Goal: Task Accomplishment & Management: Manage account settings

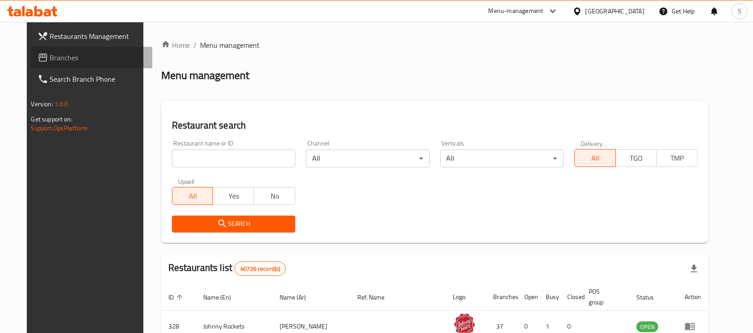
click at [50, 54] on span "Branches" at bounding box center [98, 57] width 96 height 11
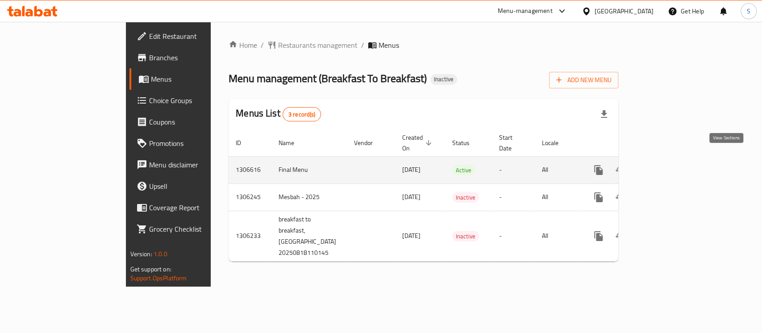
click at [669, 165] on icon "enhanced table" at bounding box center [663, 170] width 11 height 11
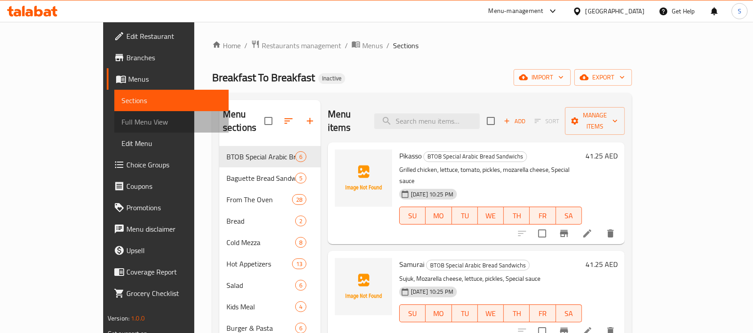
click at [121, 123] on span "Full Menu View" at bounding box center [171, 122] width 100 height 11
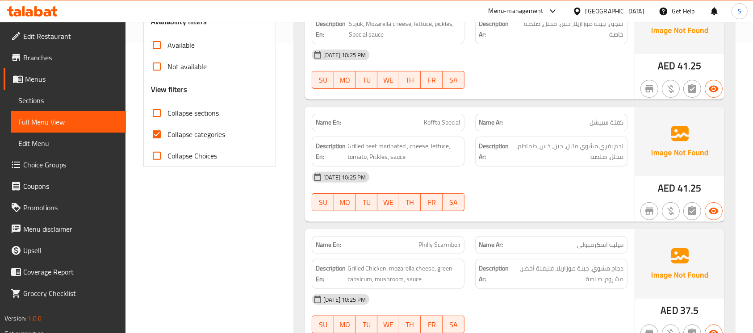
scroll to position [335, 0]
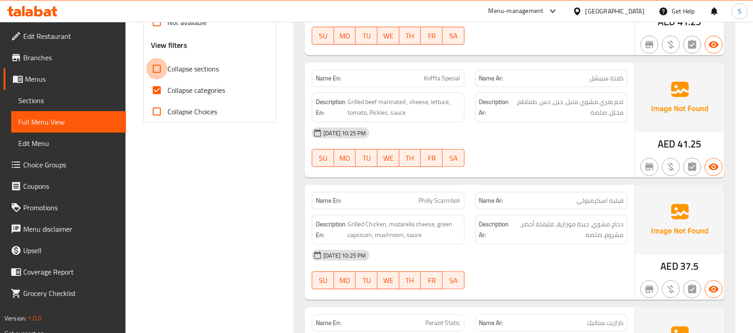
click at [156, 66] on input "Collapse sections" at bounding box center [156, 68] width 21 height 21
checkbox input "true"
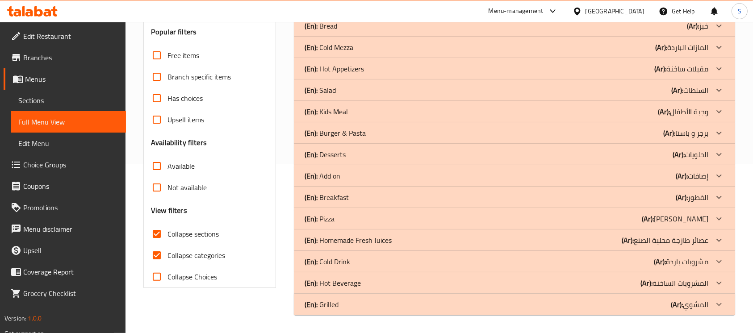
scroll to position [169, 0]
click at [156, 256] on input "Collapse categories" at bounding box center [156, 255] width 21 height 21
checkbox input "false"
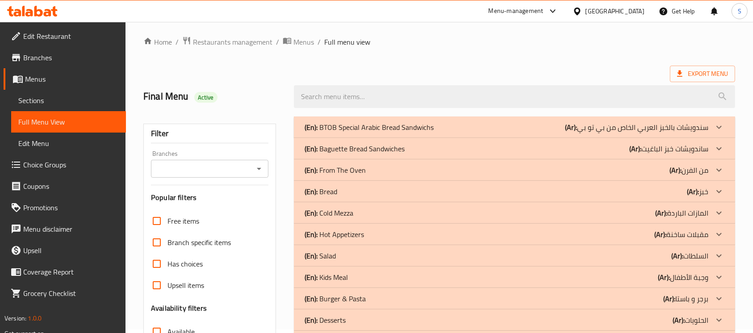
scroll to position [0, 0]
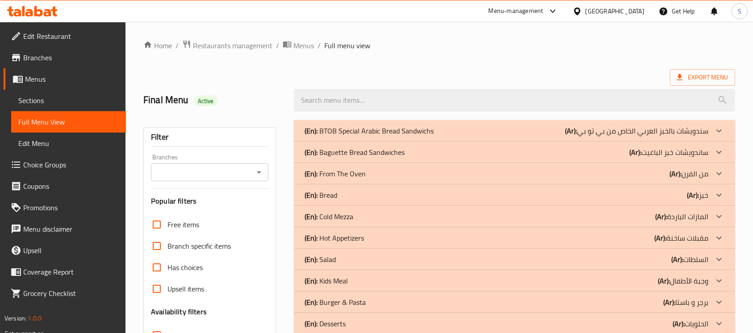
click at [491, 129] on div "(En): BTOB Special Arabic Bread Sandwichs (Ar): سندويشات بالخبز العربي الخاص من…" at bounding box center [507, 130] width 404 height 11
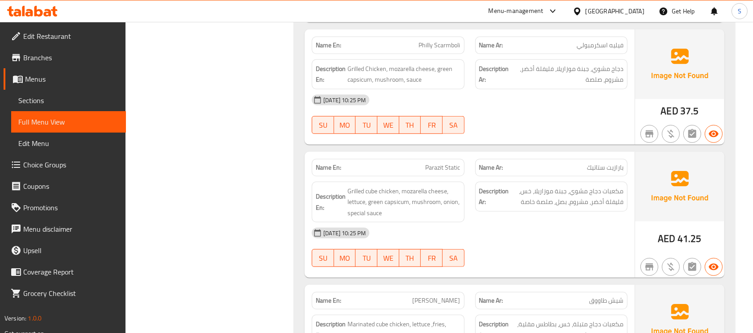
scroll to position [490, 0]
click at [446, 48] on span "Philly Scarmboli" at bounding box center [440, 44] width 42 height 9
copy span "Philly Scarmboli"
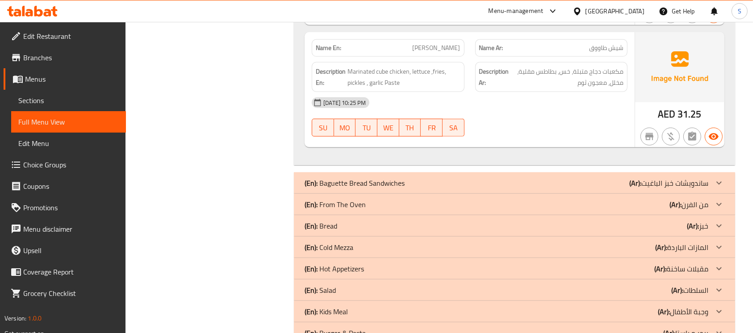
scroll to position [746, 0]
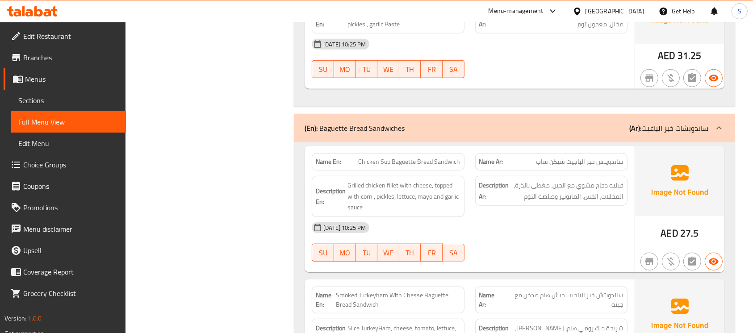
scroll to position [816, 0]
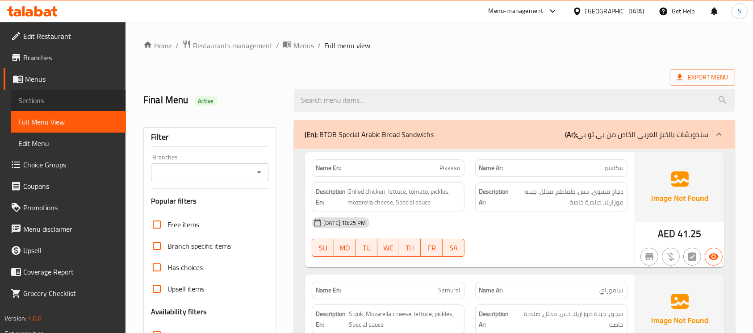
click at [66, 104] on span "Sections" at bounding box center [68, 100] width 100 height 11
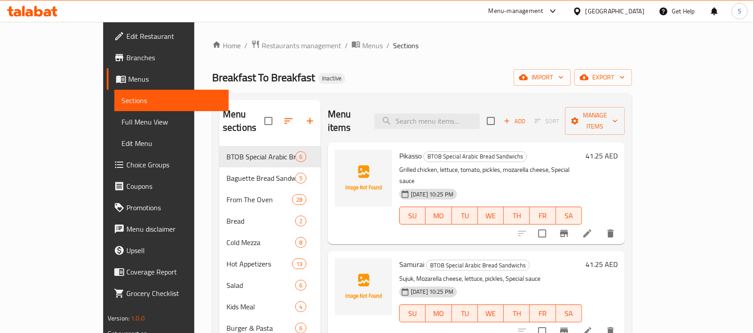
click at [618, 150] on h6 "41.25 AED" at bounding box center [602, 156] width 32 height 13
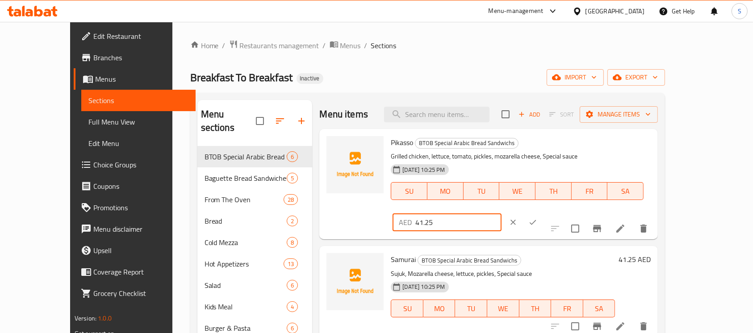
click at [502, 213] on input "41.25" at bounding box center [458, 222] width 86 height 18
type input "41"
click at [537, 218] on icon "ok" at bounding box center [532, 222] width 9 height 9
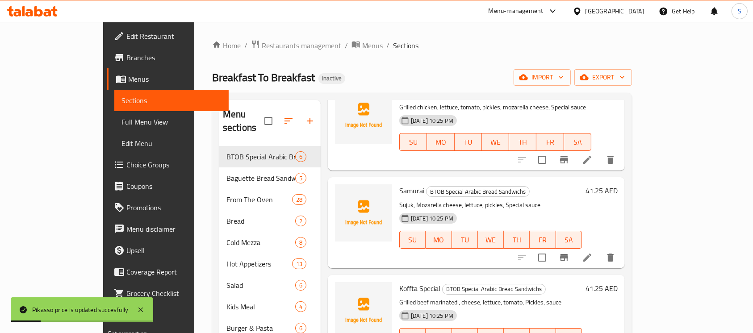
scroll to position [63, 0]
click at [618, 184] on h6 "41.25 AED" at bounding box center [602, 190] width 32 height 13
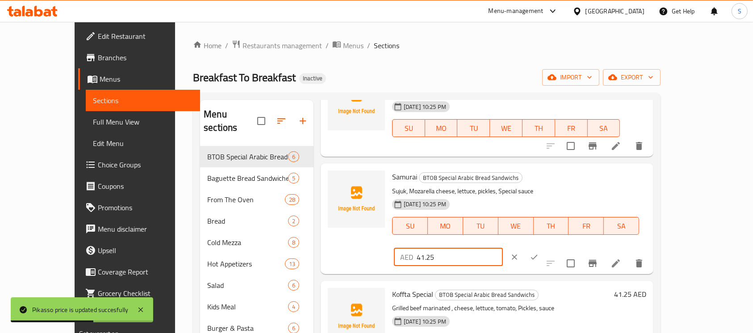
click at [503, 248] on input "41.25" at bounding box center [460, 257] width 86 height 18
type input "41"
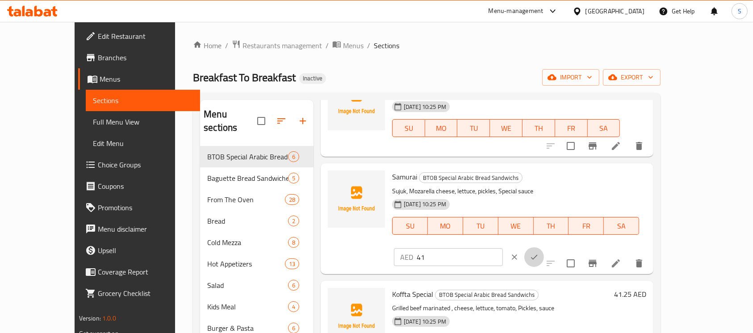
click at [539, 253] on icon "ok" at bounding box center [534, 257] width 9 height 9
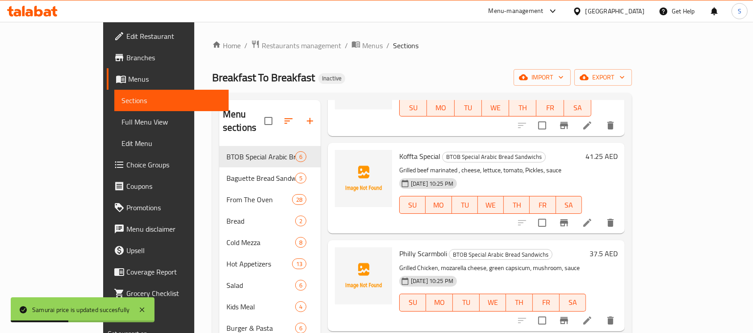
scroll to position [195, 0]
click at [618, 150] on h6 "41.25 AED" at bounding box center [602, 156] width 32 height 13
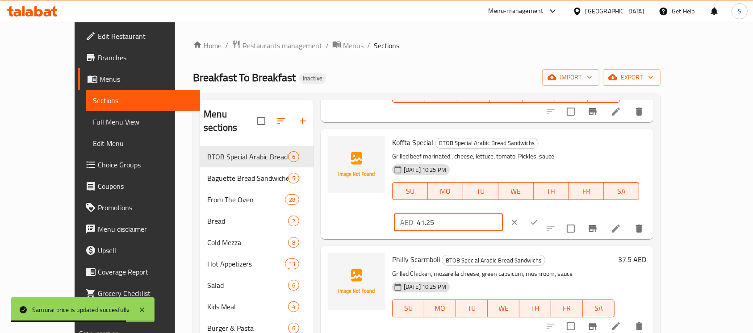
click at [503, 213] on input "41.25" at bounding box center [460, 222] width 86 height 18
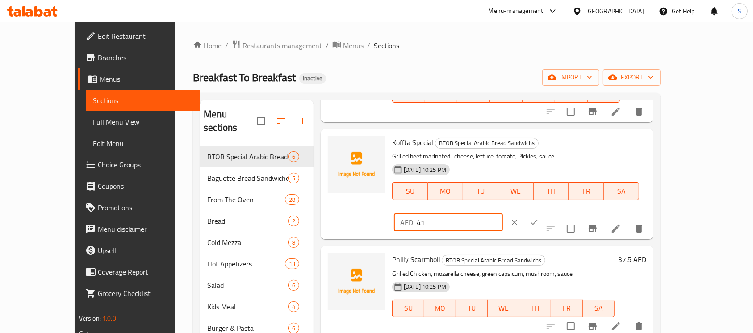
type input "41"
click at [539, 218] on icon "ok" at bounding box center [534, 222] width 9 height 9
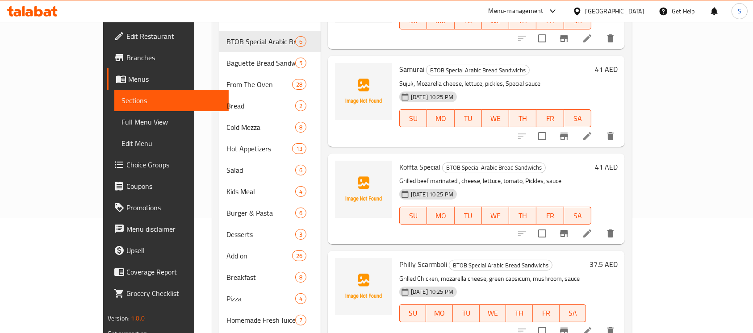
scroll to position [68, 0]
click at [618, 259] on h6 "37.5 AED" at bounding box center [604, 265] width 28 height 13
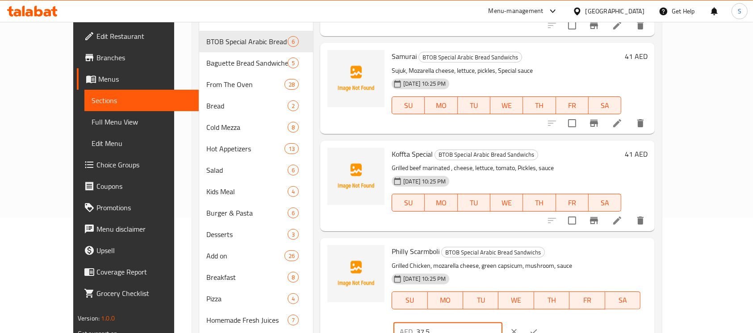
click at [502, 323] on input "37.5" at bounding box center [459, 332] width 86 height 18
type input "38"
click at [538, 327] on icon "ok" at bounding box center [533, 331] width 9 height 9
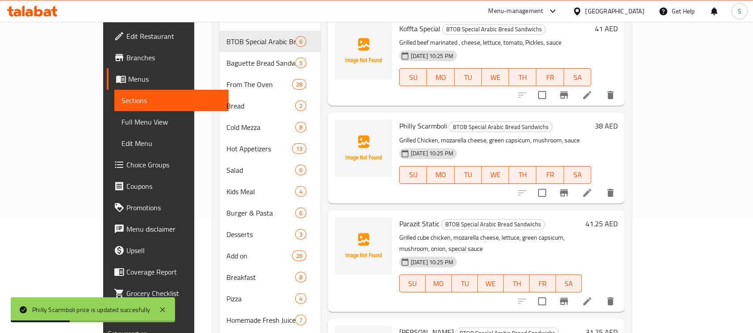
scroll to position [192, 0]
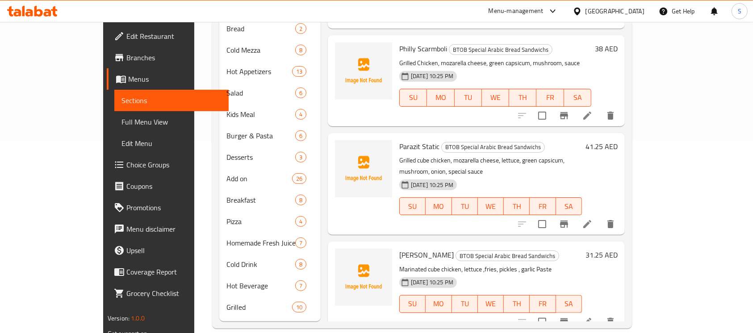
click at [618, 140] on h6 "41.25 AED" at bounding box center [602, 146] width 32 height 13
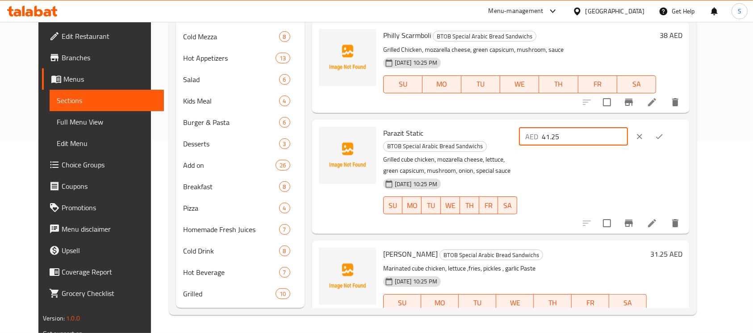
click at [628, 138] on input "41.25" at bounding box center [585, 137] width 86 height 18
type input "41"
click at [669, 141] on button "ok" at bounding box center [659, 137] width 20 height 20
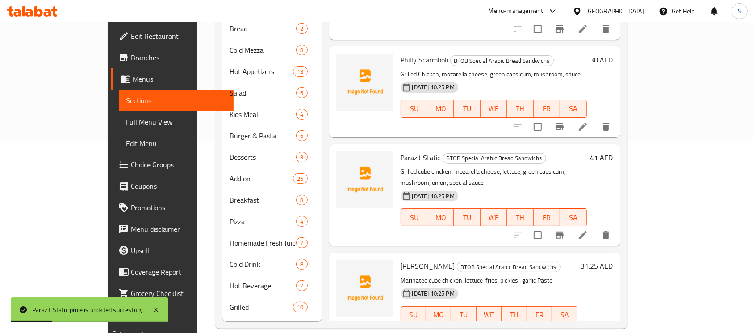
click at [613, 260] on h6 "31.25 AED" at bounding box center [597, 266] width 32 height 13
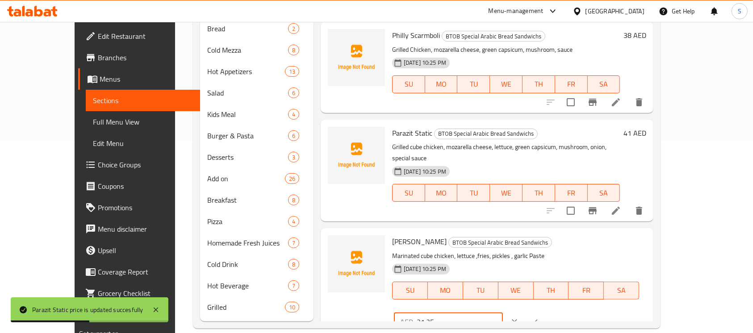
click at [503, 313] on input "31.25" at bounding box center [460, 322] width 86 height 18
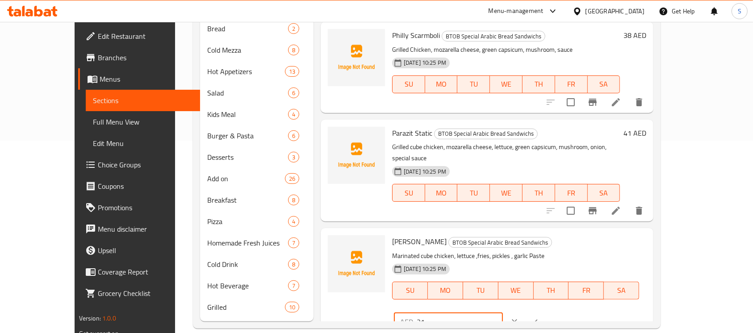
type input "31"
click at [538, 319] on icon "ok" at bounding box center [534, 321] width 7 height 5
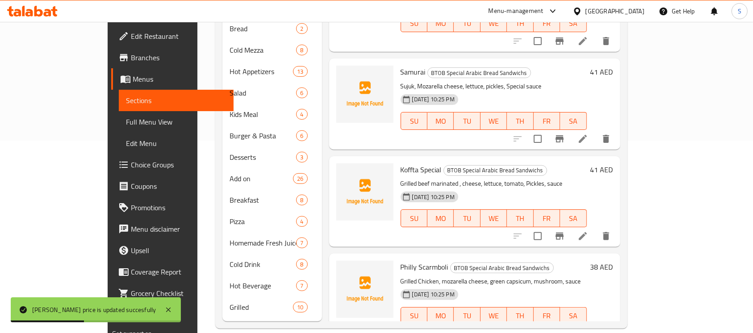
scroll to position [0, 0]
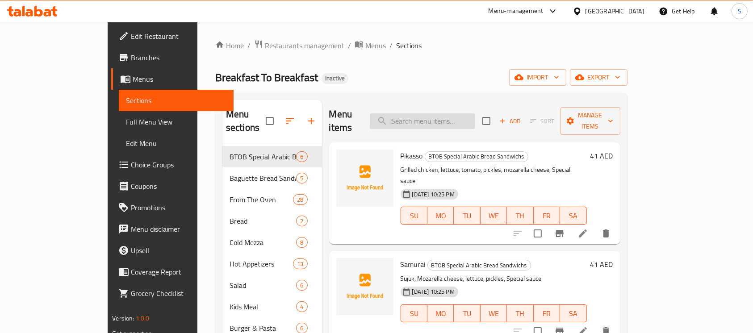
click at [436, 117] on input "search" at bounding box center [422, 121] width 105 height 16
paste input "Philly Scarmboli"
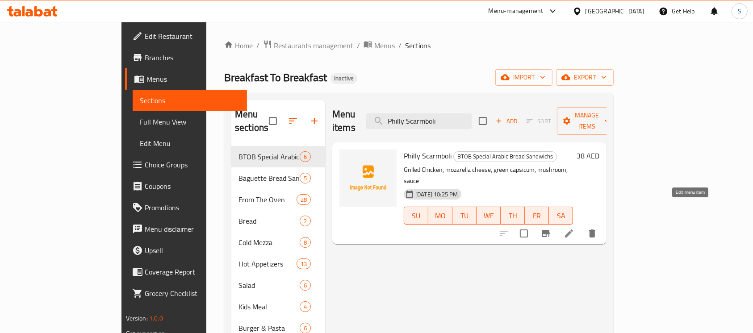
type input "Philly Scarmboli"
click at [574, 228] on icon at bounding box center [569, 233] width 11 height 11
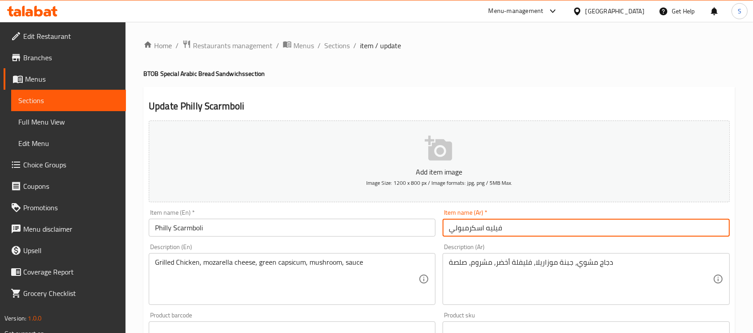
click at [574, 225] on input "فيليه اسكرمبولي" at bounding box center [586, 228] width 287 height 18
click at [710, 226] on input "فيليه اسكرمبولي" at bounding box center [586, 228] width 287 height 18
type input "[PERSON_NAME]"
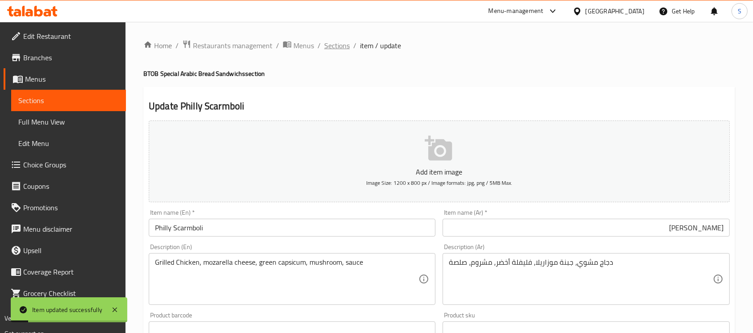
click at [332, 40] on span "Sections" at bounding box center [336, 45] width 25 height 11
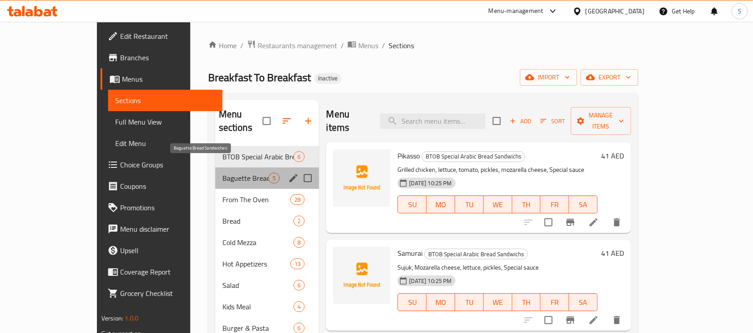
click at [226, 173] on span "Baguette Bread Sandwiches" at bounding box center [245, 178] width 46 height 11
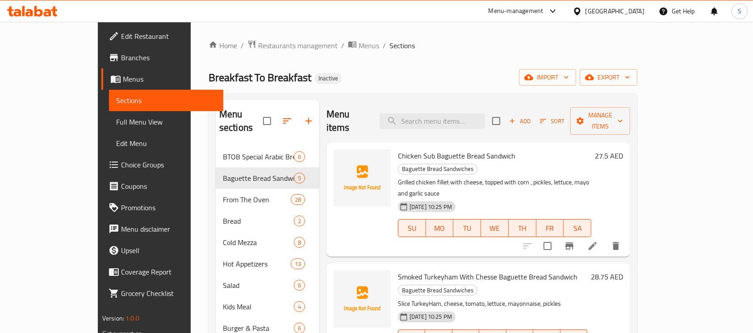
click at [623, 150] on h6 "27.5 AED" at bounding box center [609, 156] width 28 height 13
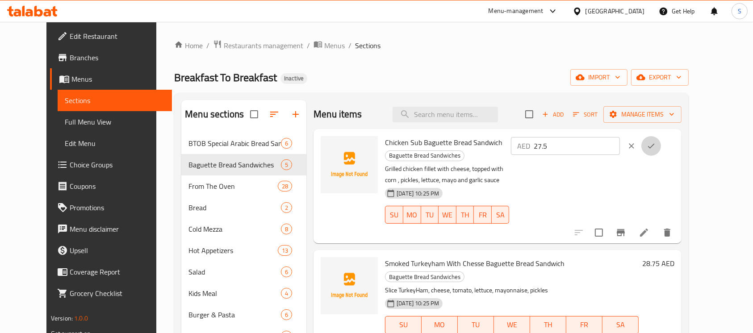
click at [661, 139] on button "ok" at bounding box center [651, 146] width 20 height 20
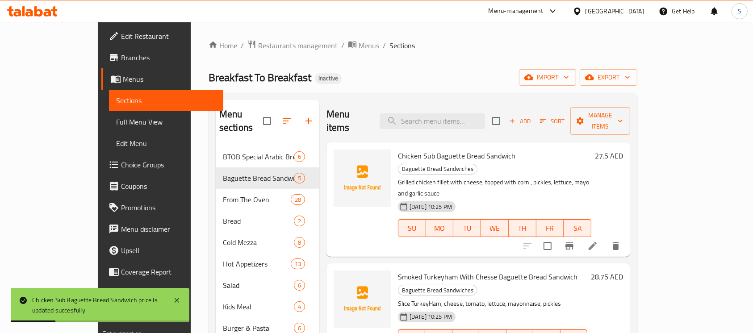
click at [623, 150] on h6 "27.5 AED" at bounding box center [609, 156] width 28 height 13
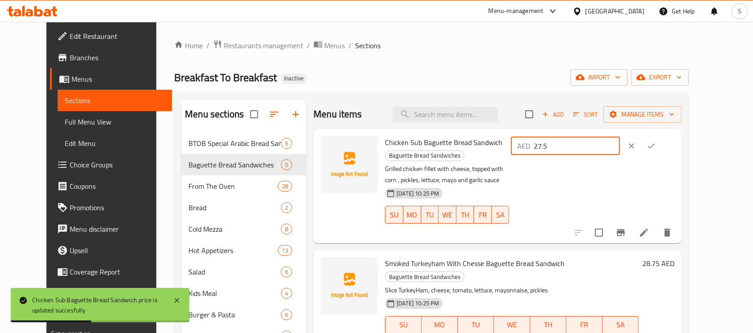
click at [620, 146] on input "27.5" at bounding box center [577, 146] width 86 height 18
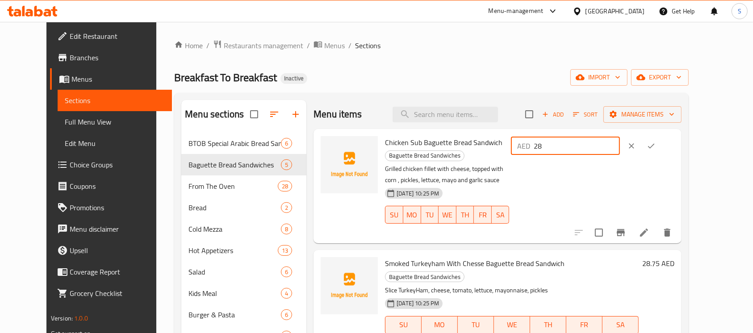
type input "28"
click at [656, 146] on icon "ok" at bounding box center [651, 146] width 9 height 9
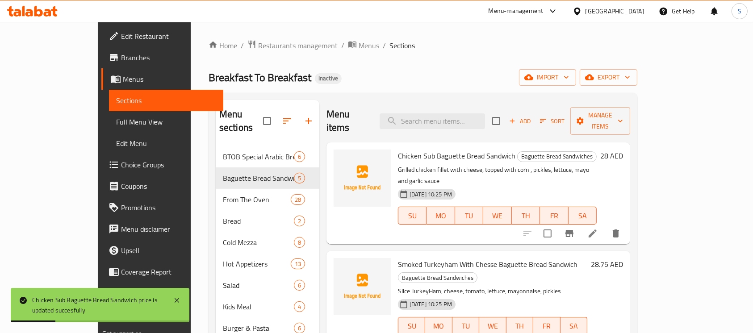
click at [623, 258] on h6 "28.75 AED" at bounding box center [607, 264] width 32 height 13
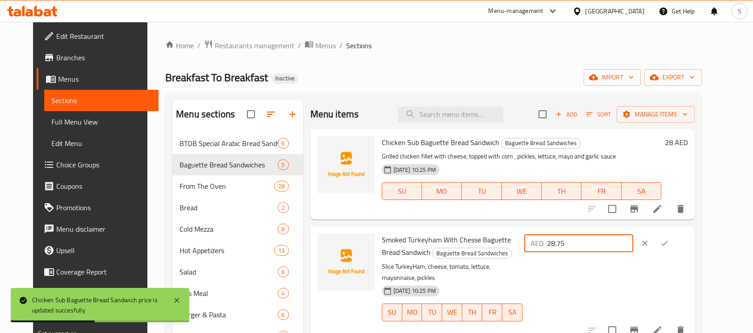
click at [633, 244] on input "28.75" at bounding box center [590, 243] width 86 height 18
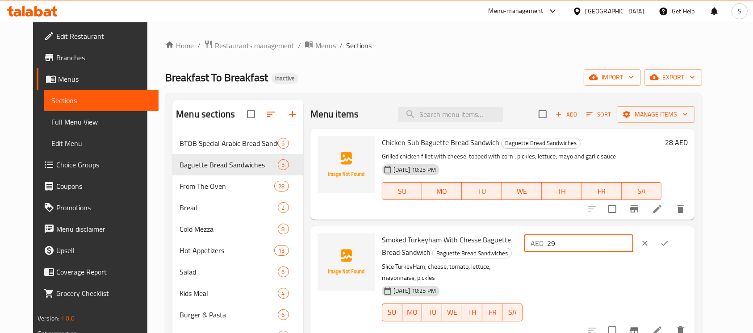
type input "29"
click at [669, 239] on icon "ok" at bounding box center [664, 243] width 9 height 9
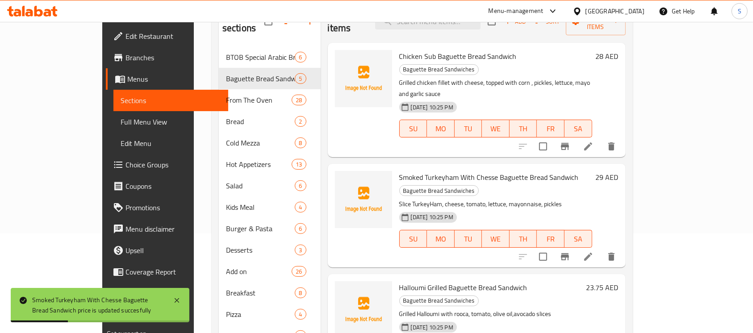
scroll to position [109, 0]
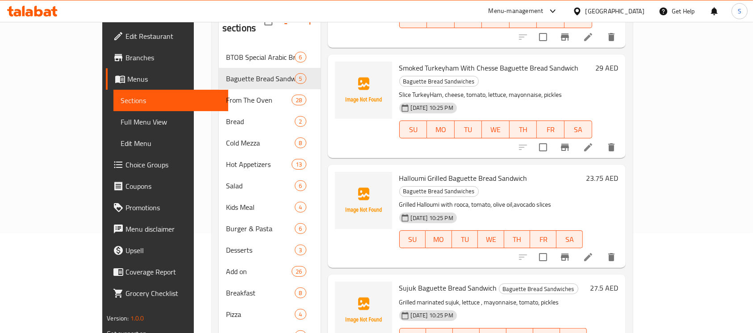
click at [619, 172] on h6 "23.75 AED" at bounding box center [602, 178] width 32 height 13
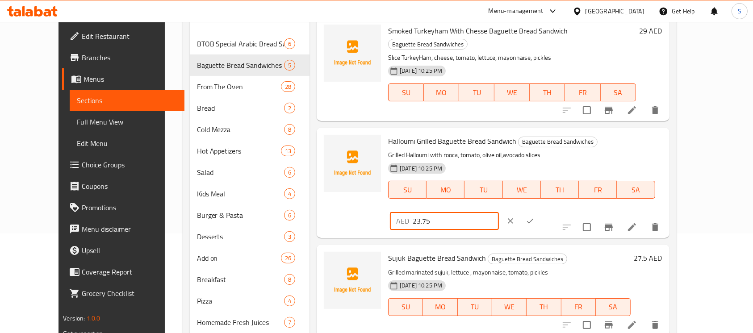
click at [499, 212] on input "23.75" at bounding box center [456, 221] width 86 height 18
type input "24"
click at [535, 217] on icon "ok" at bounding box center [530, 221] width 9 height 9
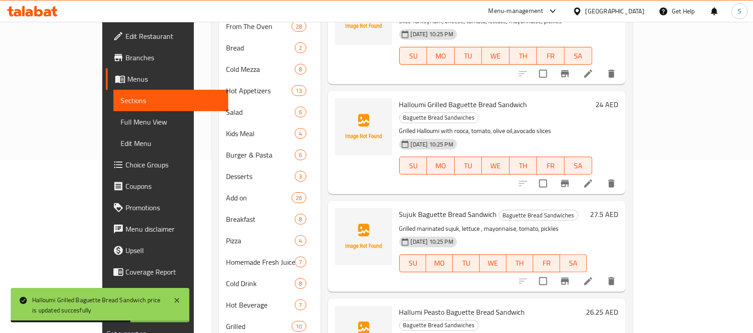
scroll to position [192, 0]
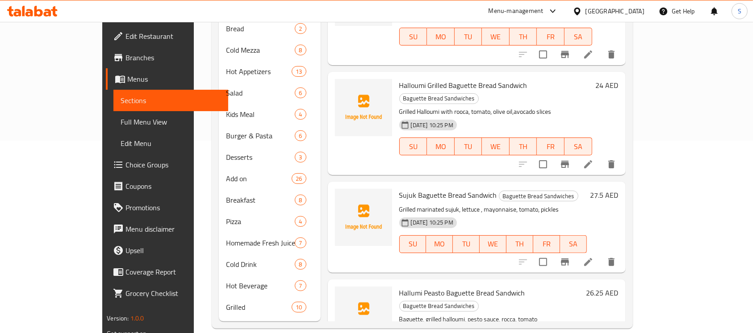
click at [619, 189] on h6 "27.5 AED" at bounding box center [604, 195] width 28 height 13
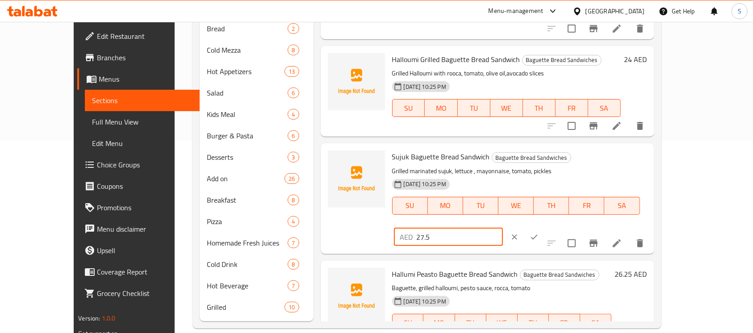
click at [503, 228] on input "27.5" at bounding box center [460, 237] width 86 height 18
type input "28"
click at [539, 233] on icon "ok" at bounding box center [534, 237] width 9 height 9
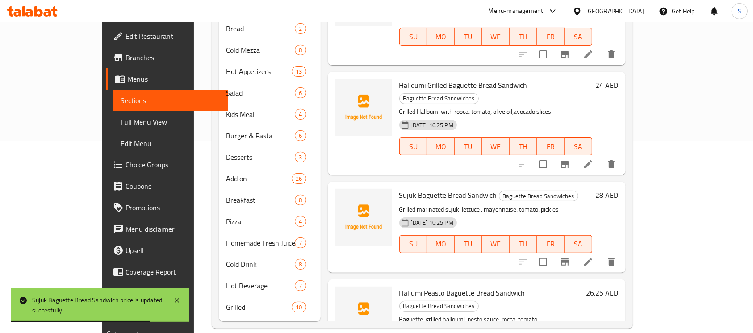
click at [619, 287] on h6 "26.25 AED" at bounding box center [602, 293] width 32 height 13
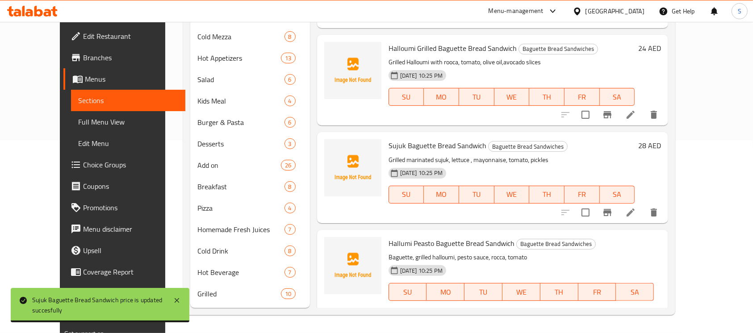
click at [499, 314] on input "26.25" at bounding box center [456, 323] width 86 height 18
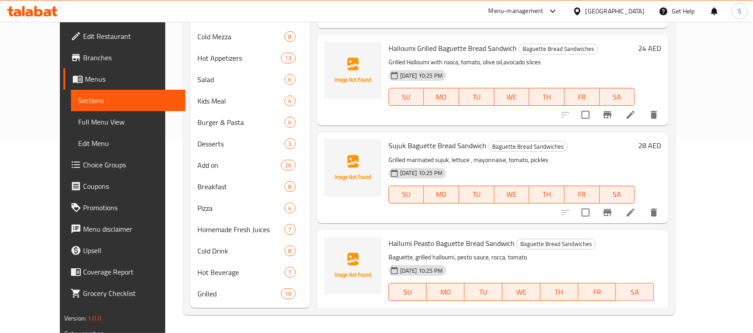
type input "26"
click at [540, 314] on button "ok" at bounding box center [531, 324] width 20 height 20
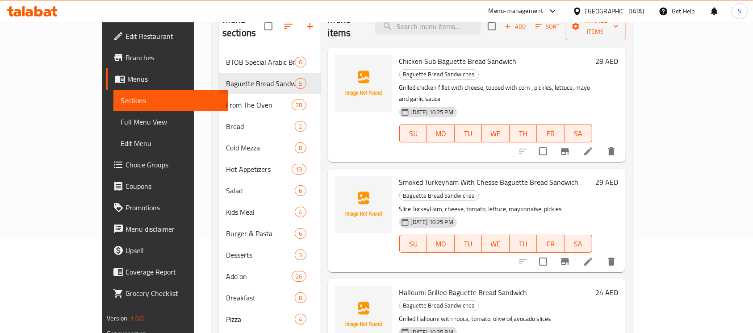
scroll to position [94, 0]
click at [594, 257] on icon at bounding box center [588, 262] width 11 height 11
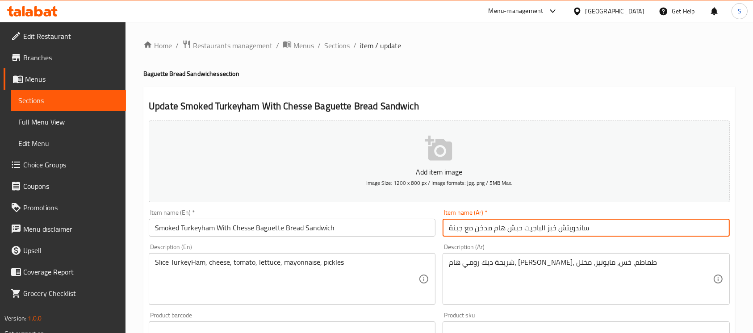
click at [620, 232] on input "ساندويتش خبز الباجيت حبش هام مدخن مع جبنة" at bounding box center [586, 228] width 287 height 18
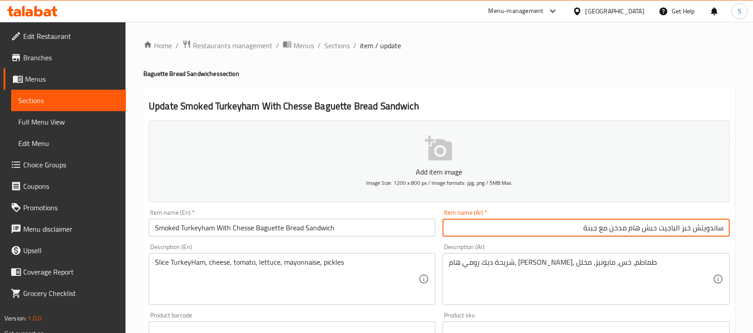
click at [650, 228] on input "ساندويتش خبز الباجيت حبش هام مدخن مع جبنة" at bounding box center [586, 228] width 287 height 18
drag, startPoint x: 578, startPoint y: 227, endPoint x: 606, endPoint y: 227, distance: 28.1
click at [606, 227] on input "ساندويتش خبز الباجيت لحم رومي مدخن هام مدخن مع جبنة" at bounding box center [586, 228] width 287 height 18
type input "ساندويتش خبز الباجيت لحم رومي مدخن مع جبنة"
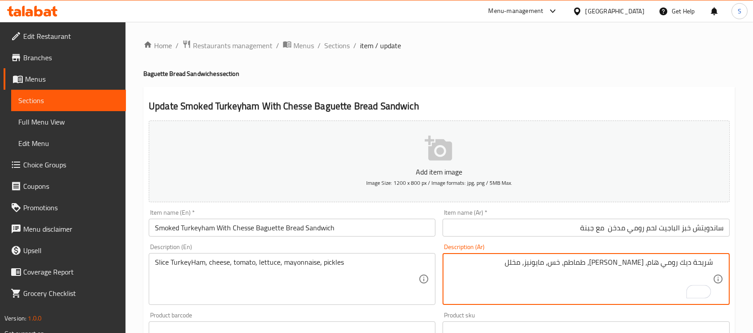
drag, startPoint x: 648, startPoint y: 261, endPoint x: 691, endPoint y: 266, distance: 43.6
click at [691, 266] on textarea "شريحة ديك رومي هام، جبن، طماطم، خس، مايونيز، مخلل" at bounding box center [581, 279] width 264 height 42
type textarea "شريحة لحم [PERSON_NAME] ، [PERSON_NAME]، طماطم، خس، مايونيز، مخلل"
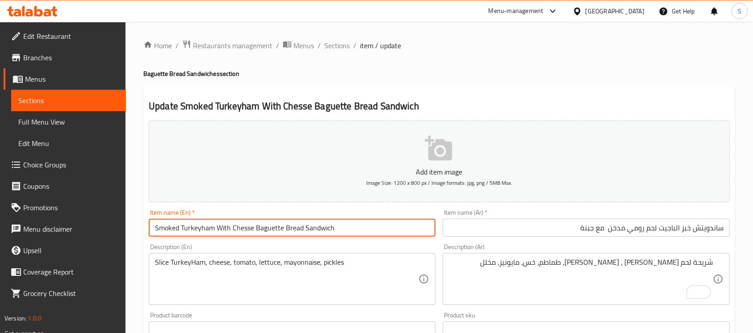
drag, startPoint x: 202, startPoint y: 229, endPoint x: 180, endPoint y: 229, distance: 22.3
click at [180, 229] on input "Smoked Turkeyham With Chesse Baguette Bread Sandwich" at bounding box center [292, 228] width 287 height 18
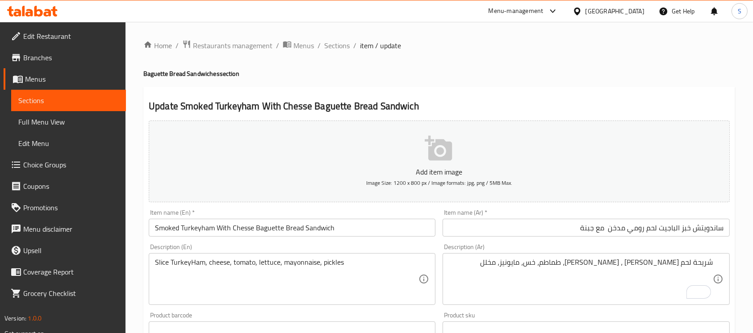
click at [556, 248] on div "Description (Ar) شريحة لحم رومي ، جبن، طماطم، خس، مايونيز، مخلل Description (Ar)" at bounding box center [586, 274] width 287 height 61
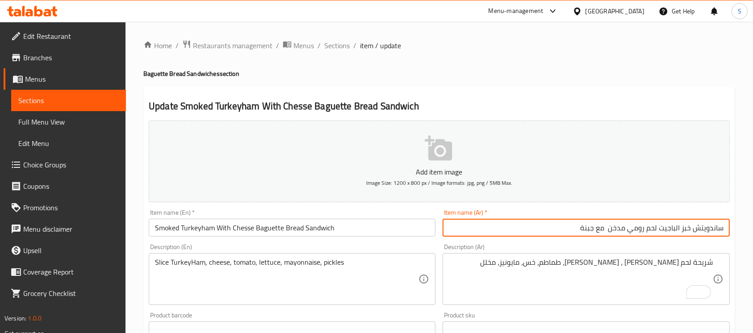
click at [566, 223] on input "ساندويتش خبز الباجيت لحم رومي مدخن مع جبنة" at bounding box center [586, 228] width 287 height 18
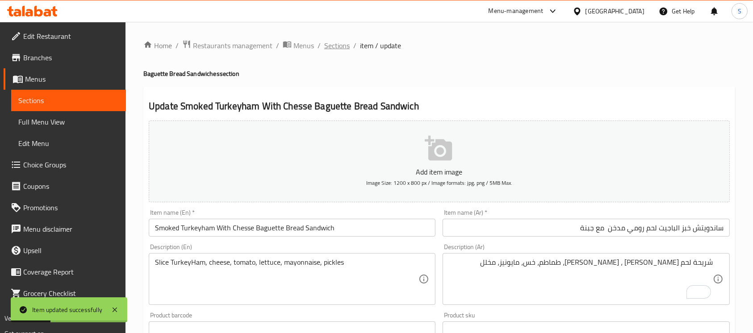
click at [332, 46] on span "Sections" at bounding box center [336, 45] width 25 height 11
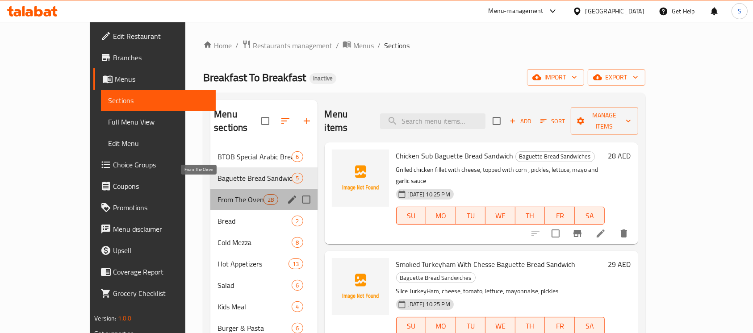
click at [219, 194] on span "From The Oven" at bounding box center [240, 199] width 46 height 11
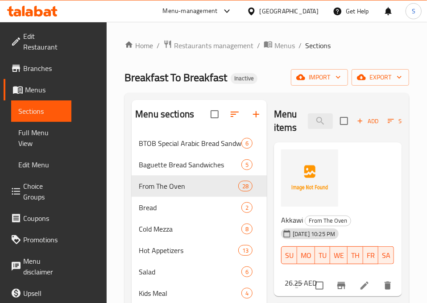
scroll to position [55, 0]
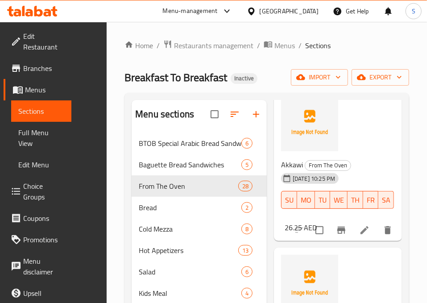
click at [317, 222] on h6 "26.25 AED" at bounding box center [301, 228] width 32 height 13
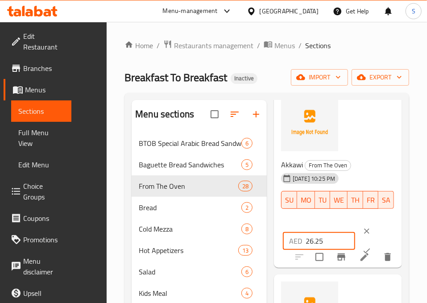
click at [306, 232] on input "26.25" at bounding box center [331, 241] width 50 height 18
type input "26"
click at [363, 247] on icon "ok" at bounding box center [367, 251] width 9 height 9
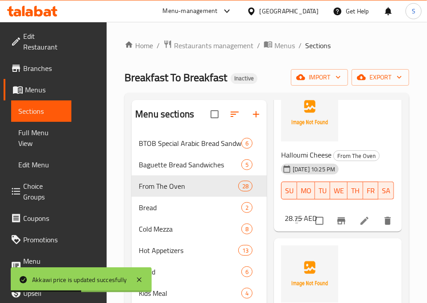
scroll to position [227, 0]
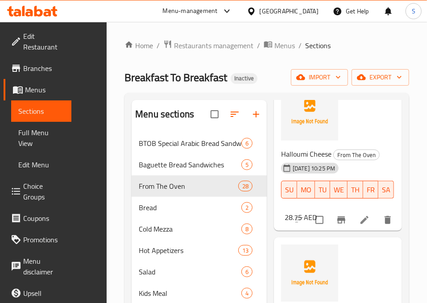
click at [317, 211] on h6 "28.75 AED" at bounding box center [301, 217] width 32 height 13
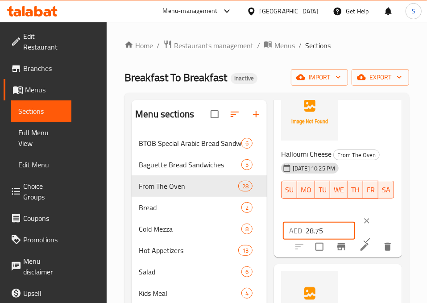
drag, startPoint x: 243, startPoint y: 209, endPoint x: 272, endPoint y: 209, distance: 28.6
click at [306, 222] on input "28.75" at bounding box center [331, 231] width 50 height 18
type input "29"
click at [363, 236] on icon "ok" at bounding box center [367, 240] width 9 height 9
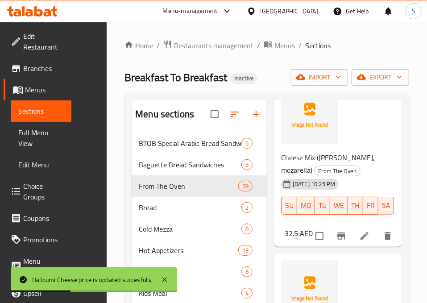
scroll to position [385, 0]
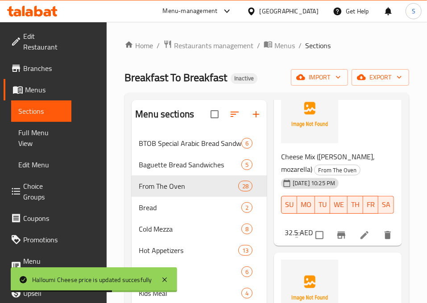
click at [313, 226] on h6 "32.5 AED" at bounding box center [299, 232] width 28 height 13
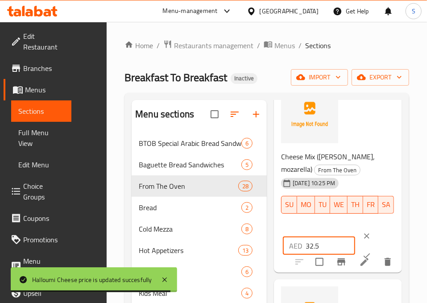
click at [306, 237] on input "32.5" at bounding box center [331, 246] width 50 height 18
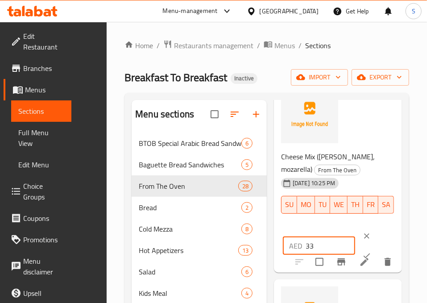
type input "33"
click at [363, 251] on icon "ok" at bounding box center [367, 255] width 9 height 9
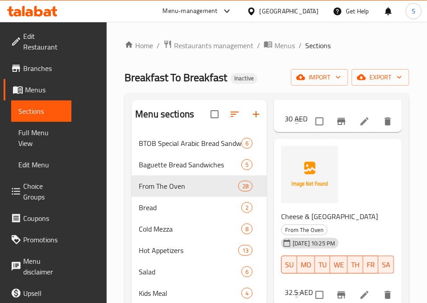
scroll to position [677, 0]
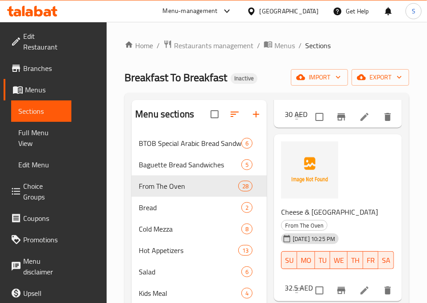
click at [313, 282] on h6 "32.5 AED" at bounding box center [299, 288] width 28 height 13
click at [306, 293] on input "32.5" at bounding box center [331, 302] width 50 height 18
type input "33"
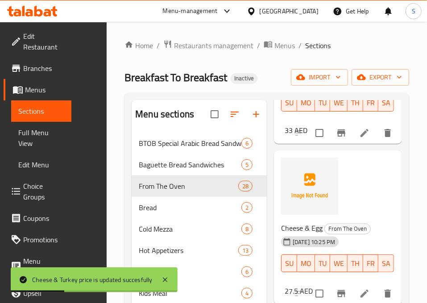
scroll to position [836, 0]
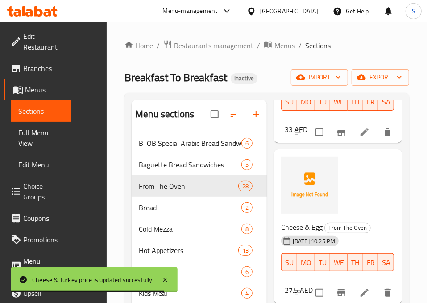
click at [313, 284] on h6 "27.5 AED" at bounding box center [299, 290] width 28 height 13
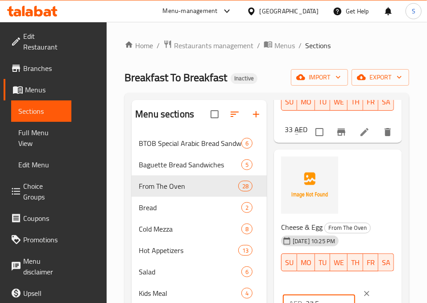
click at [306, 295] on input "27.5" at bounding box center [331, 304] width 50 height 18
type input "28"
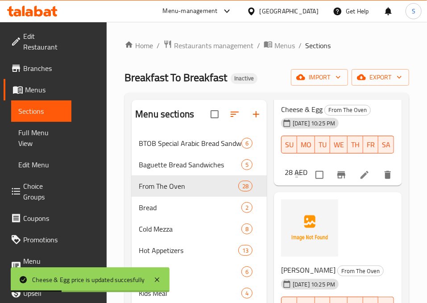
scroll to position [952, 0]
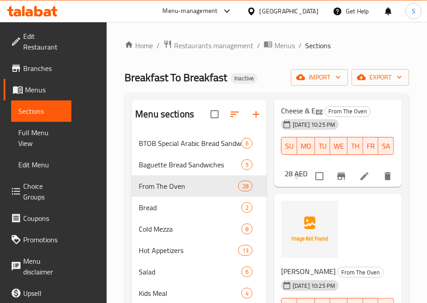
type input "19"
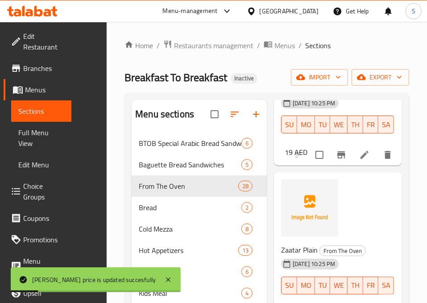
scroll to position [1136, 0]
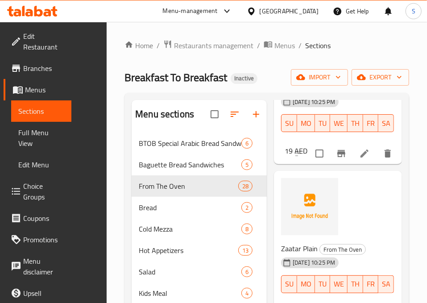
type input "14"
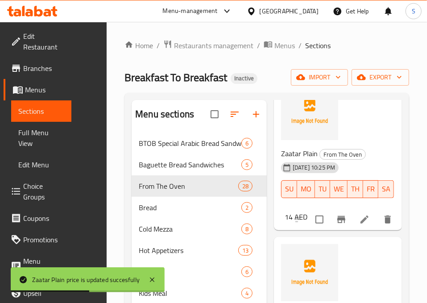
scroll to position [1233, 0]
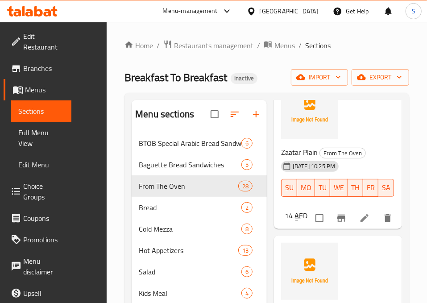
type input "21"
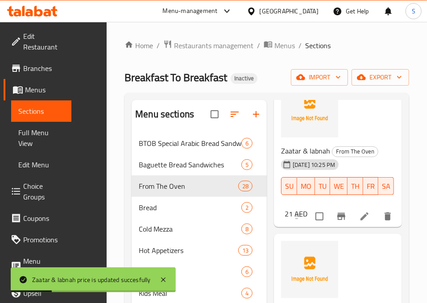
scroll to position [1392, 0]
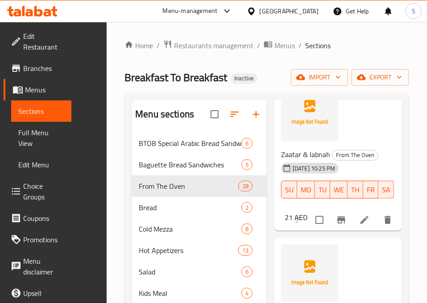
type input "28"
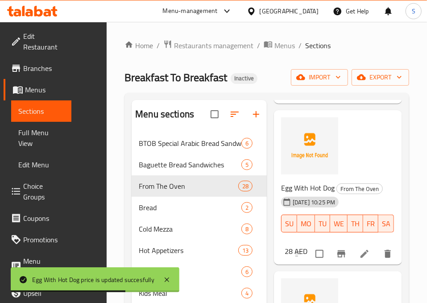
scroll to position [1519, 0]
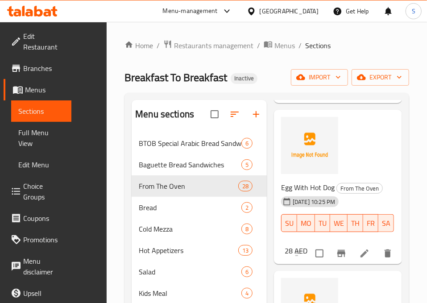
type input "21"
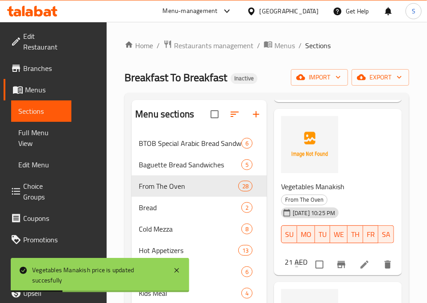
scroll to position [1682, 0]
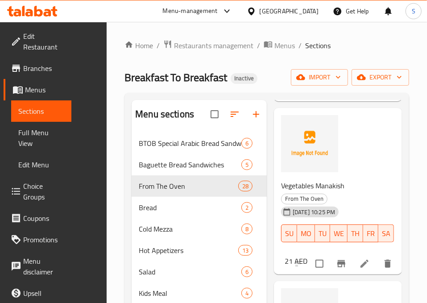
type input "18"
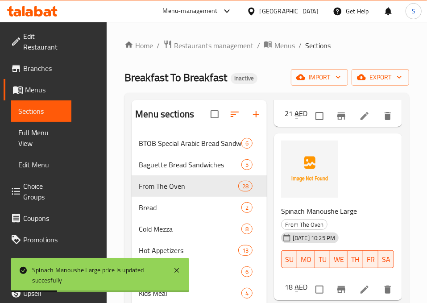
scroll to position [1831, 0]
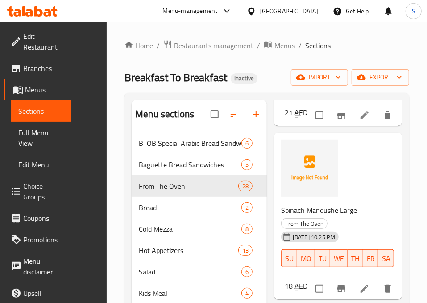
type input "29"
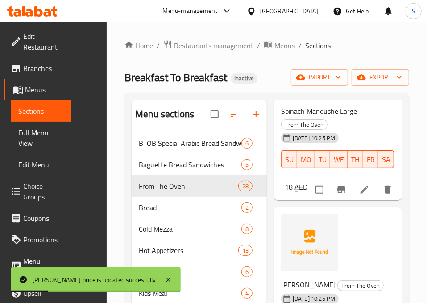
scroll to position [1974, 0]
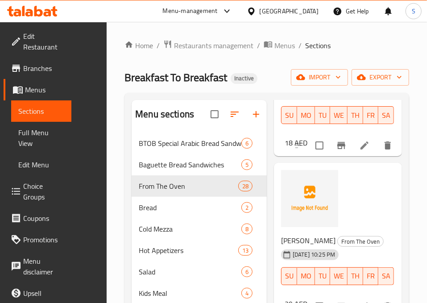
type input "24"
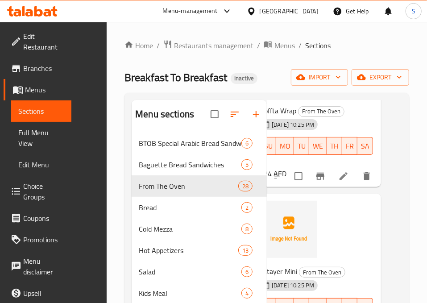
scroll to position [2266, 0]
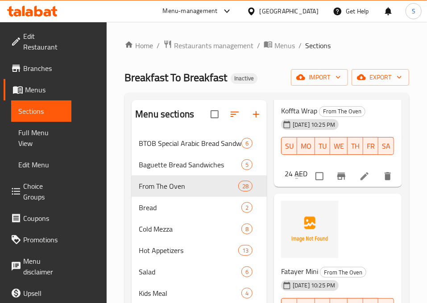
type input "4"
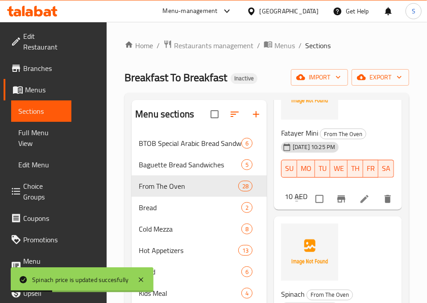
scroll to position [2407, 0]
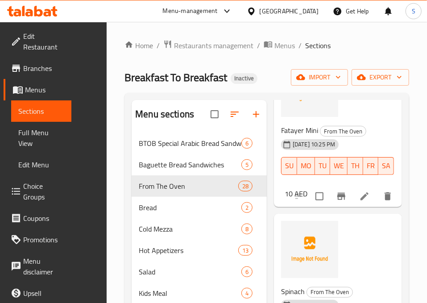
type input "5"
type input "6"
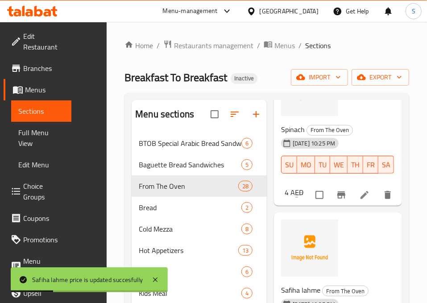
scroll to position [2584, 0]
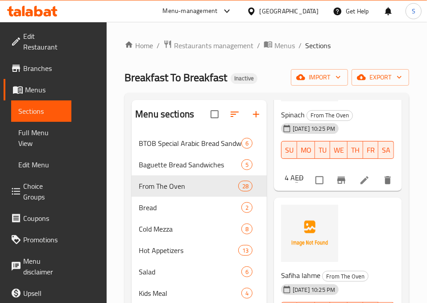
type input "4"
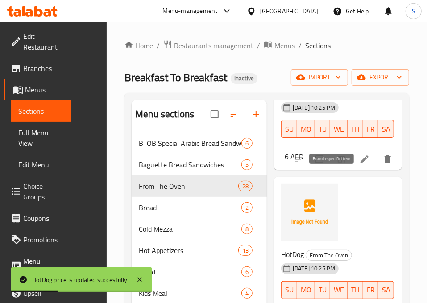
scroll to position [2766, 0]
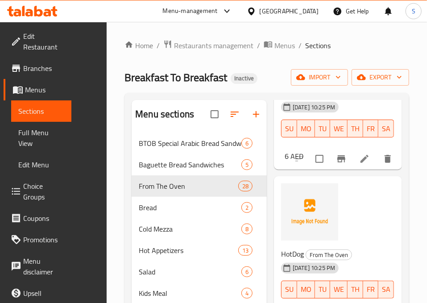
type input "4"
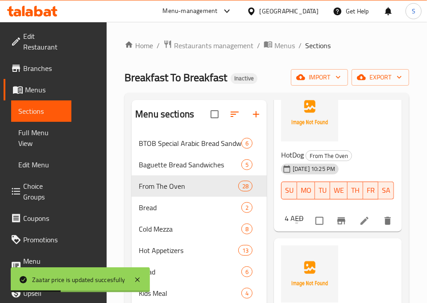
scroll to position [2881, 0]
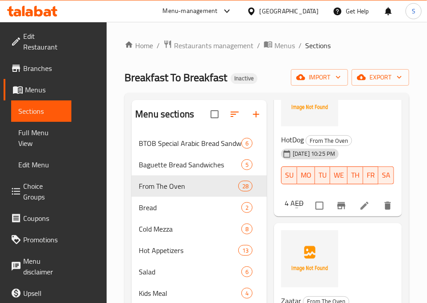
type input "4"
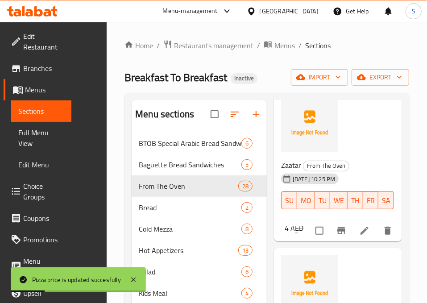
scroll to position [3019, 0]
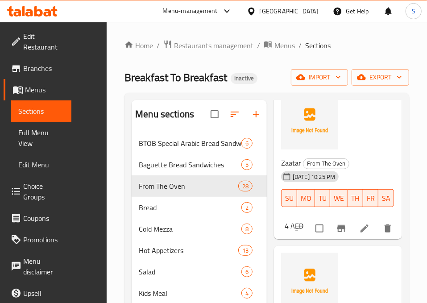
type input "4"
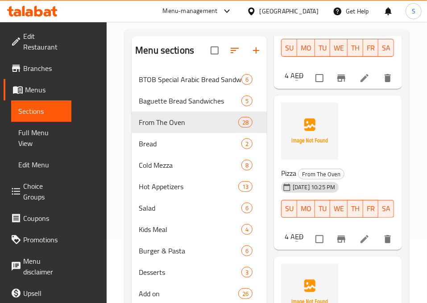
scroll to position [3106, 0]
type input "8"
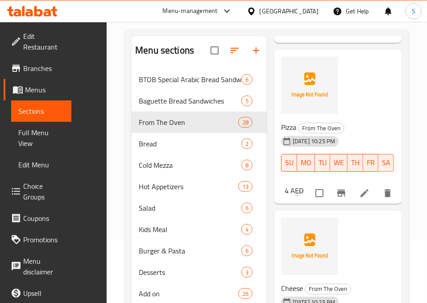
scroll to position [3152, 0]
type input "9"
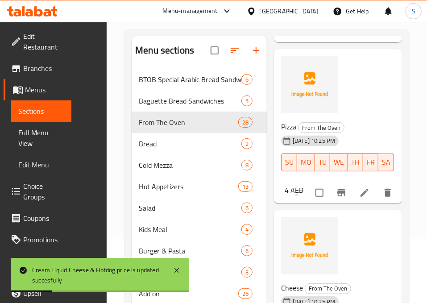
scroll to position [3109, 0]
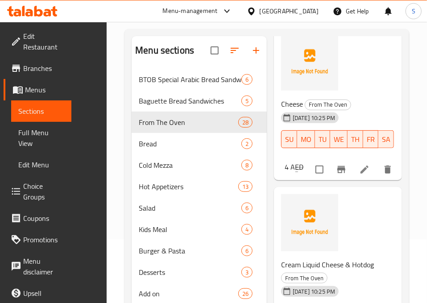
scroll to position [3346, 0]
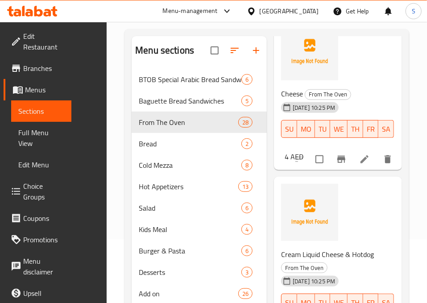
type input "41"
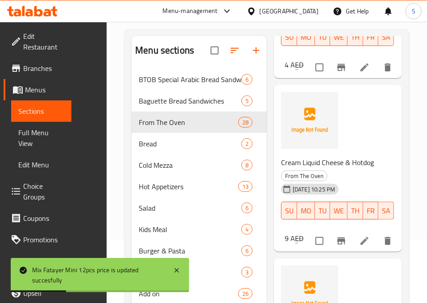
scroll to position [3439, 0]
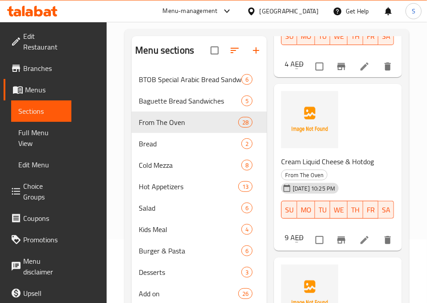
type input "6"
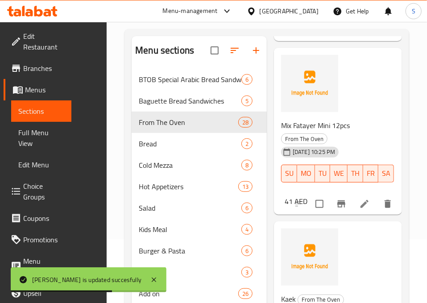
scroll to position [3650, 0]
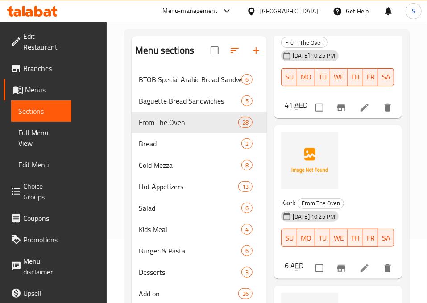
scroll to position [3746, 0]
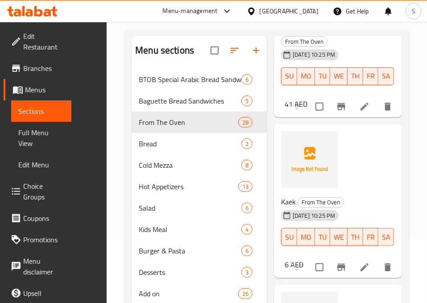
type input "33"
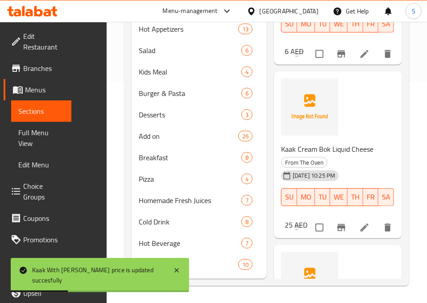
scroll to position [236, 0]
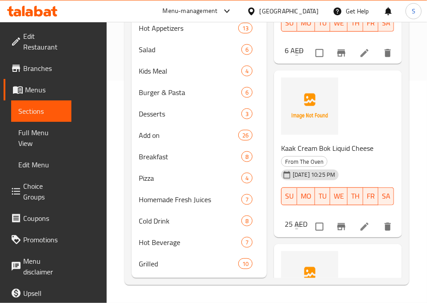
type input "29"
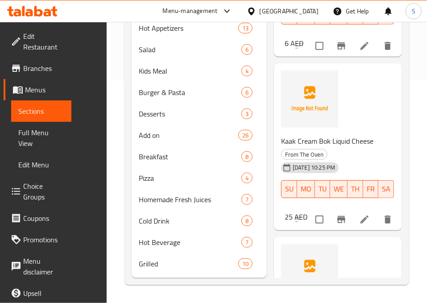
type input "26"
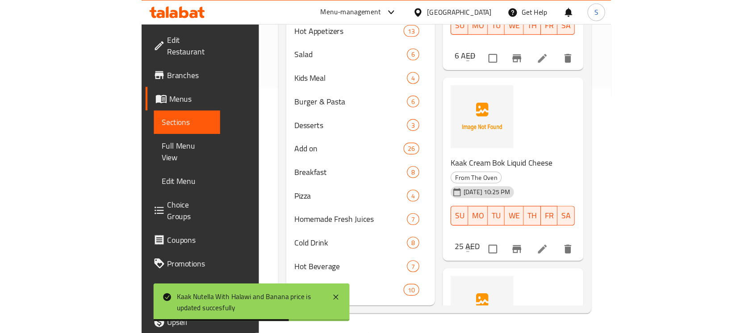
scroll to position [1980, 0]
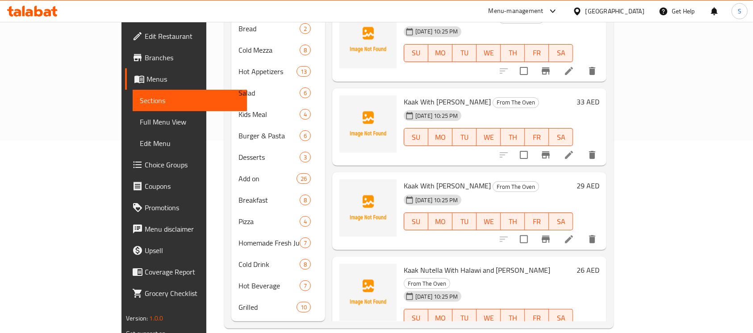
click at [542, 264] on h6 "Kaak Nutella With Halawi and Banana From The Oven" at bounding box center [488, 276] width 169 height 25
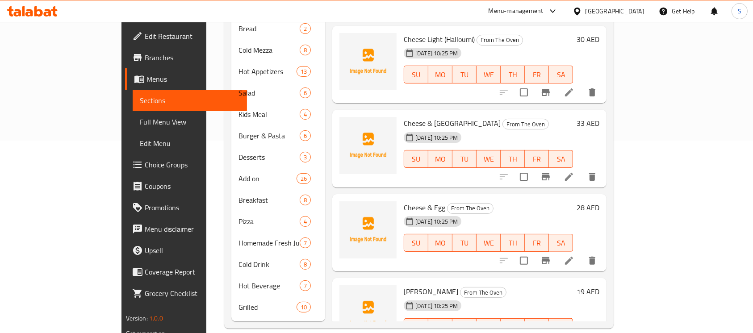
scroll to position [190, 0]
click at [573, 172] on icon at bounding box center [569, 176] width 8 height 8
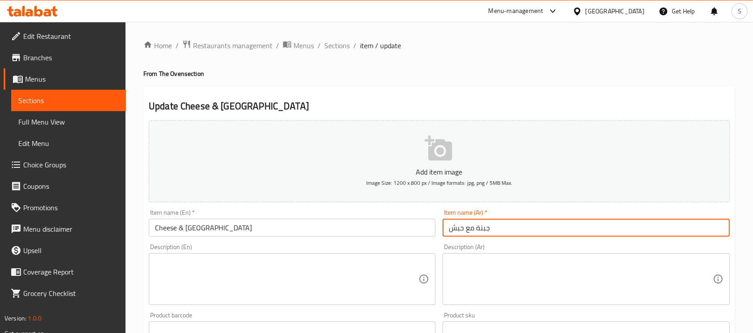
click at [565, 221] on input "جبنة مع حبش" at bounding box center [586, 228] width 287 height 18
type input "جبنة وتركي"
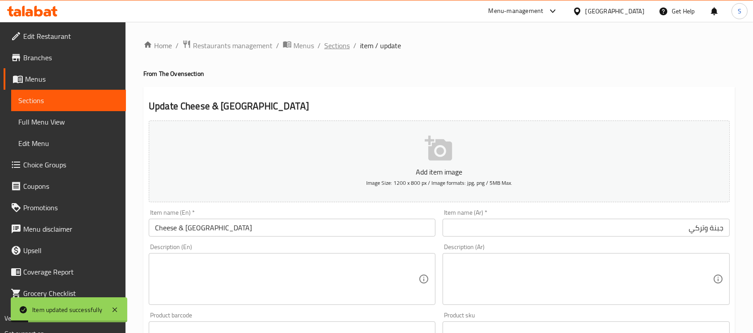
click at [329, 41] on span "Sections" at bounding box center [336, 45] width 25 height 11
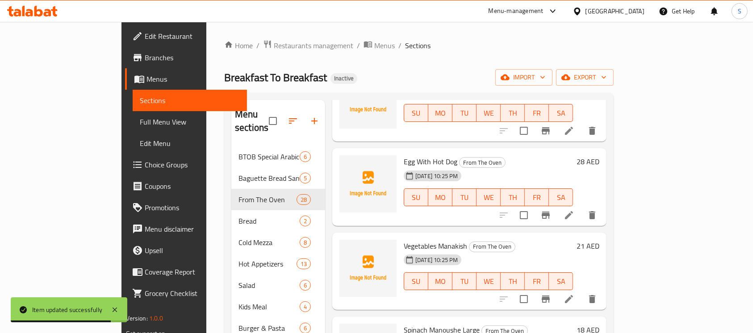
scroll to position [765, 0]
click at [574, 209] on icon at bounding box center [569, 214] width 11 height 11
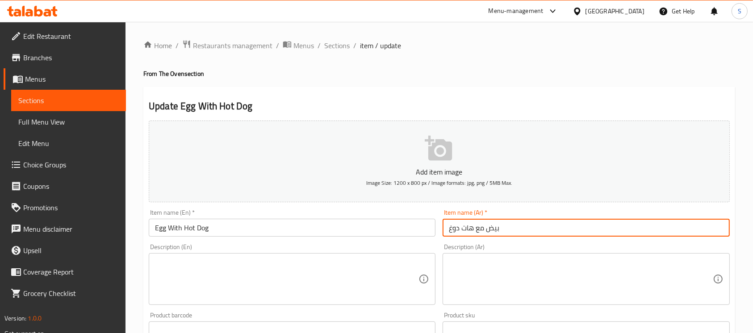
click at [529, 226] on input "بيض مع هات دوغ" at bounding box center [586, 228] width 287 height 18
type input "بيض مع هوت دوغ"
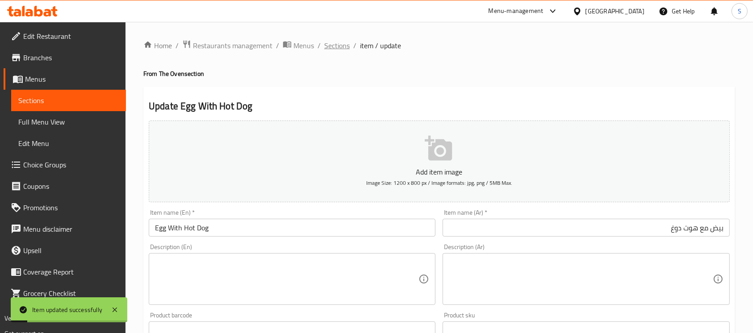
click at [337, 44] on span "Sections" at bounding box center [336, 45] width 25 height 11
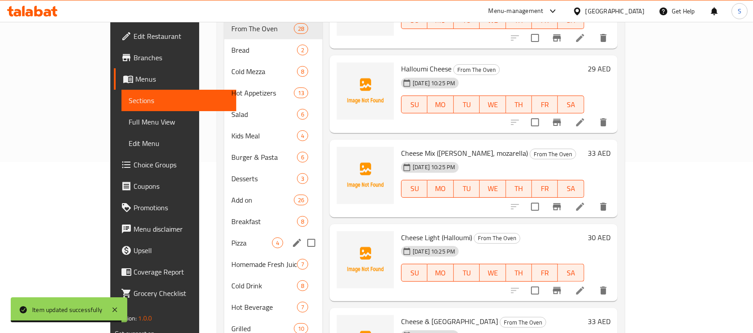
scroll to position [192, 0]
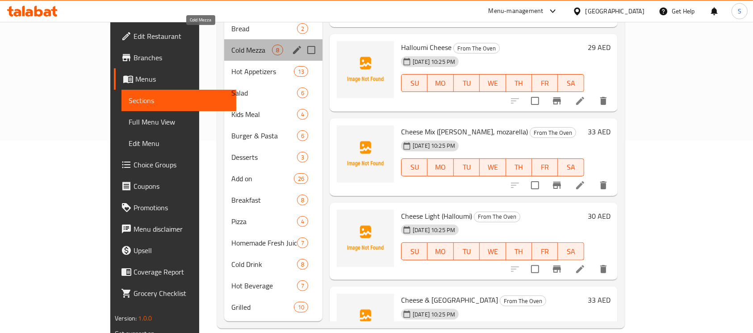
click at [231, 45] on span "Cold Mezza" at bounding box center [251, 50] width 41 height 11
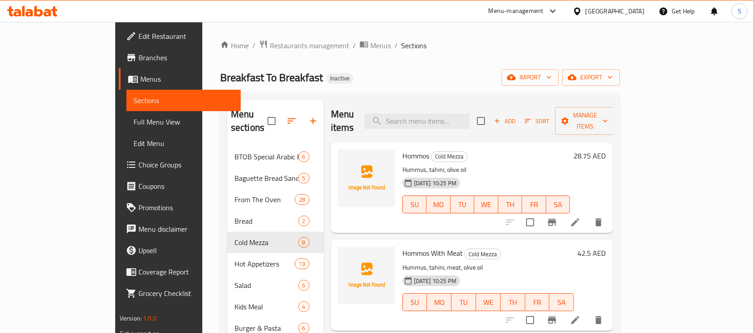
click at [606, 150] on h6 "28.75 AED" at bounding box center [589, 156] width 32 height 13
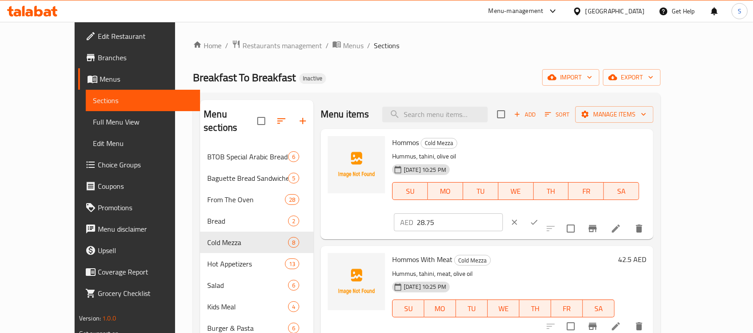
click at [503, 213] on input "28.75" at bounding box center [460, 222] width 86 height 18
type input "29"
click at [539, 218] on icon "ok" at bounding box center [534, 222] width 9 height 9
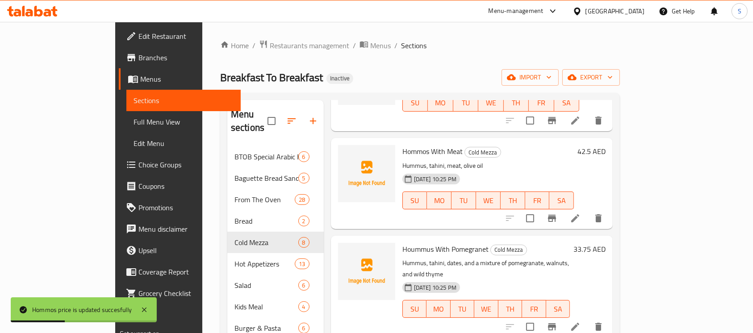
scroll to position [102, 0]
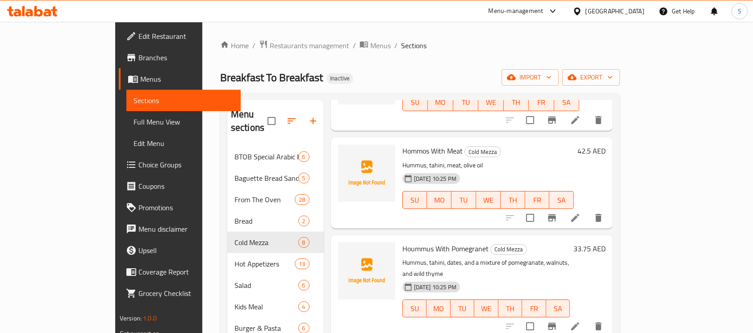
click at [606, 145] on h6 "42.5 AED" at bounding box center [591, 151] width 28 height 13
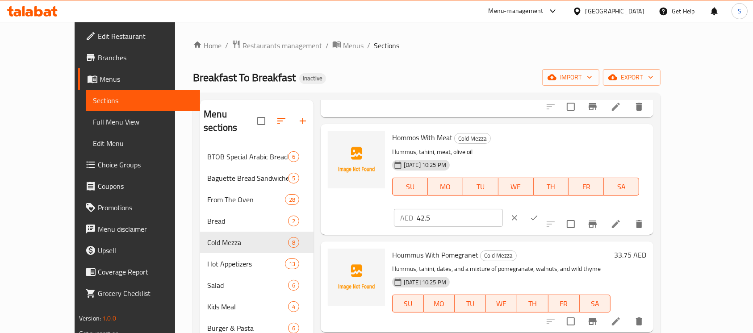
click at [503, 209] on input "42.5" at bounding box center [460, 218] width 86 height 18
type input "43"
click at [538, 215] on icon "ok" at bounding box center [534, 217] width 7 height 5
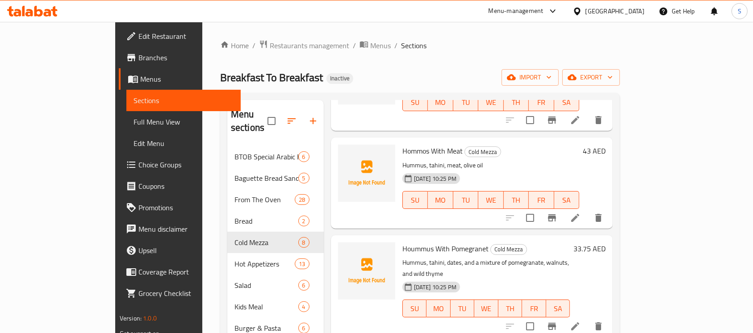
click at [606, 243] on h6 "33.75 AED" at bounding box center [589, 249] width 32 height 13
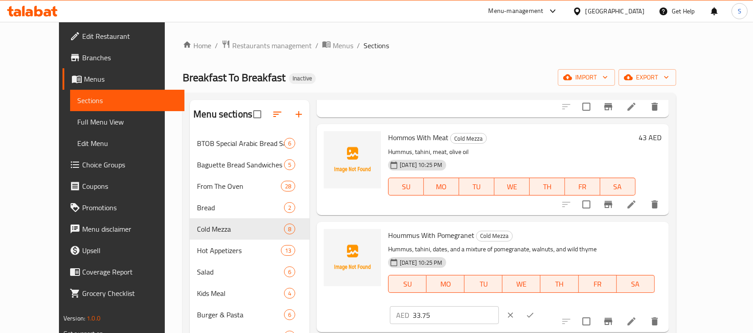
click at [499, 306] on input "33.75" at bounding box center [456, 315] width 86 height 18
type input "34"
click at [535, 311] on icon "ok" at bounding box center [530, 315] width 9 height 9
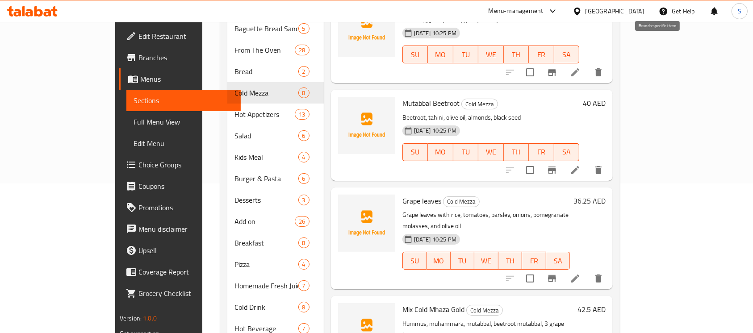
scroll to position [151, 0]
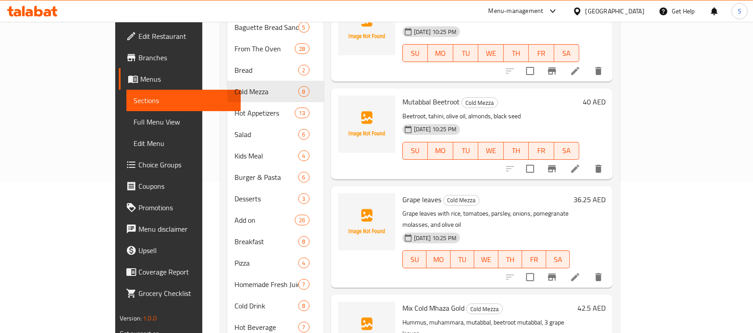
click at [606, 193] on h6 "36.25 AED" at bounding box center [589, 199] width 32 height 13
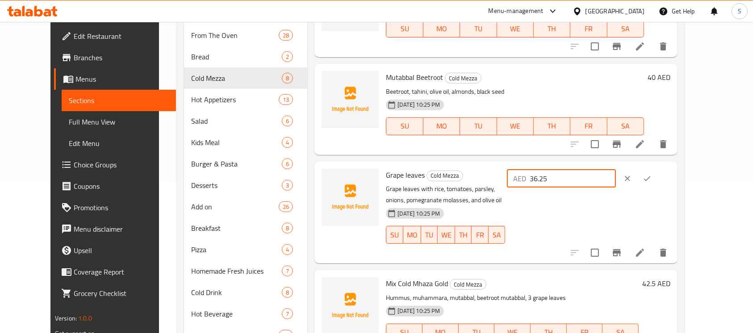
click at [616, 177] on input "36.25" at bounding box center [573, 179] width 86 height 18
type input "36"
click at [652, 182] on icon "ok" at bounding box center [647, 178] width 9 height 9
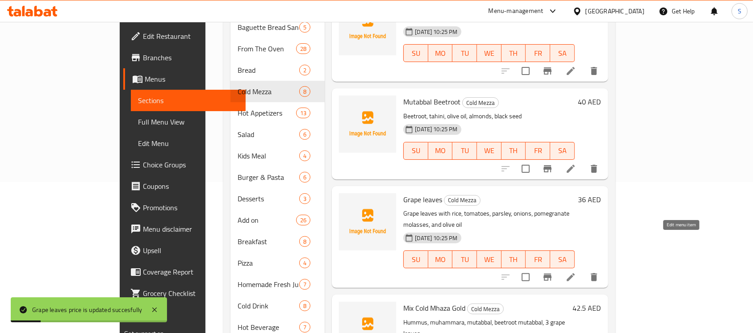
scroll to position [192, 0]
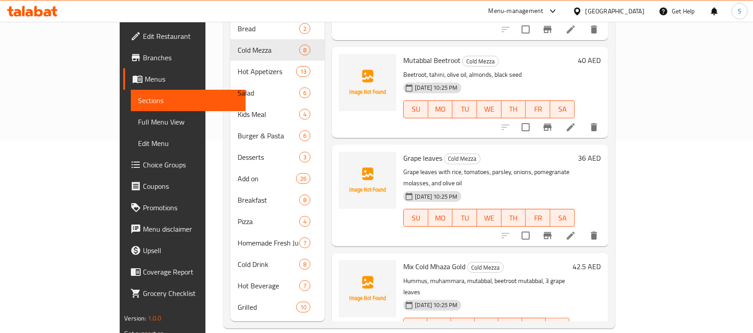
click at [601, 260] on h6 "42.5 AED" at bounding box center [587, 266] width 28 height 13
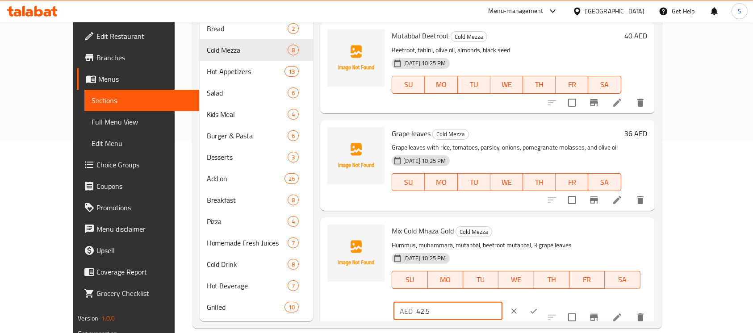
click at [502, 302] on input "42.5" at bounding box center [459, 311] width 86 height 18
type input "43"
click at [544, 301] on button "ok" at bounding box center [534, 311] width 20 height 20
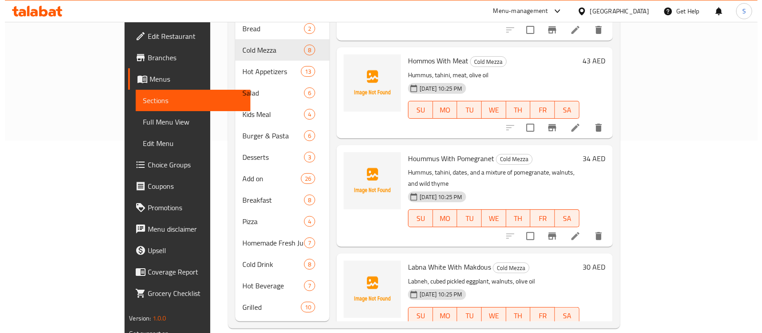
scroll to position [0, 0]
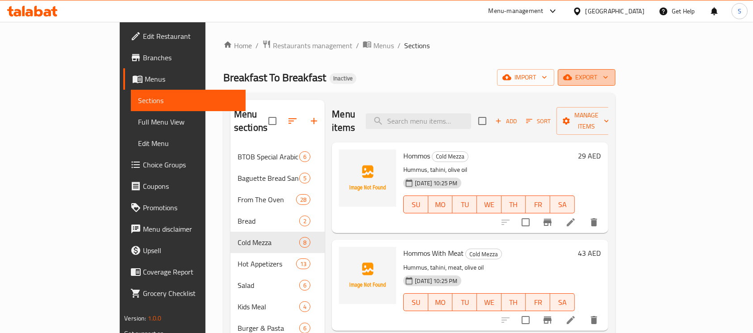
click at [608, 82] on span "export" at bounding box center [586, 77] width 43 height 11
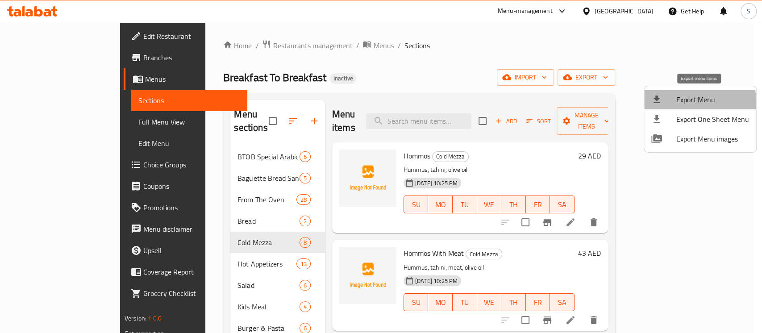
click at [691, 102] on span "Export Menu" at bounding box center [713, 99] width 73 height 11
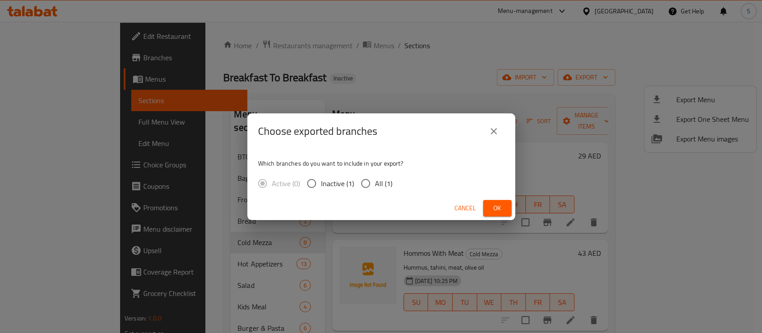
click at [380, 188] on span "All (1)" at bounding box center [383, 183] width 17 height 11
click at [375, 188] on input "All (1)" at bounding box center [365, 183] width 19 height 19
radio input "true"
click at [500, 203] on span "Ok" at bounding box center [497, 208] width 14 height 11
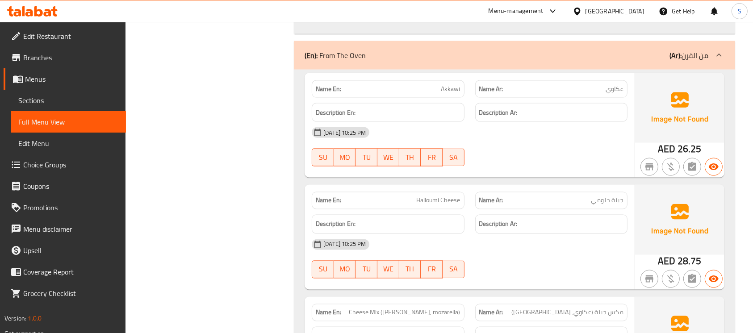
scroll to position [1565, 0]
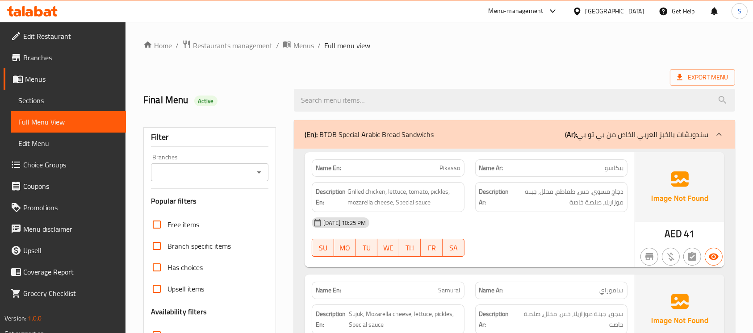
click at [418, 72] on div "Export Menu" at bounding box center [439, 77] width 592 height 17
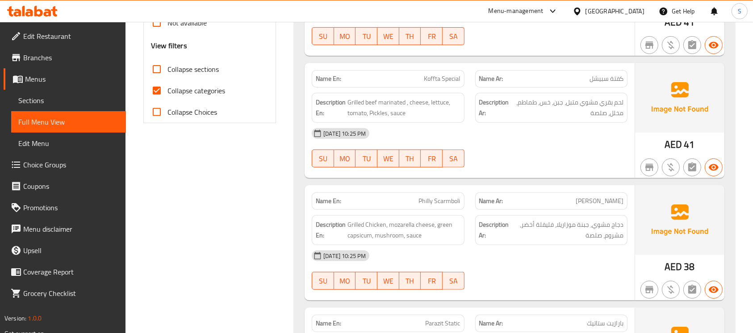
scroll to position [337, 0]
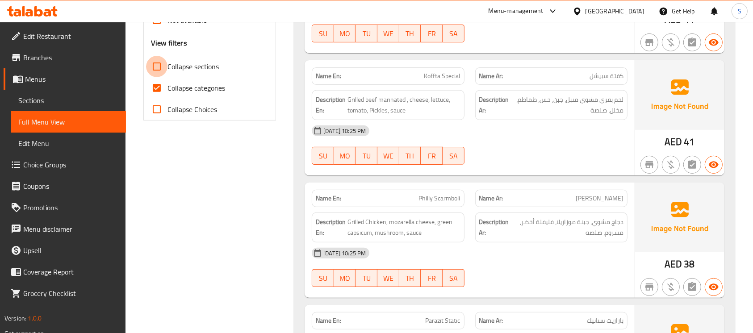
click at [158, 65] on input "Collapse sections" at bounding box center [156, 66] width 21 height 21
checkbox input "true"
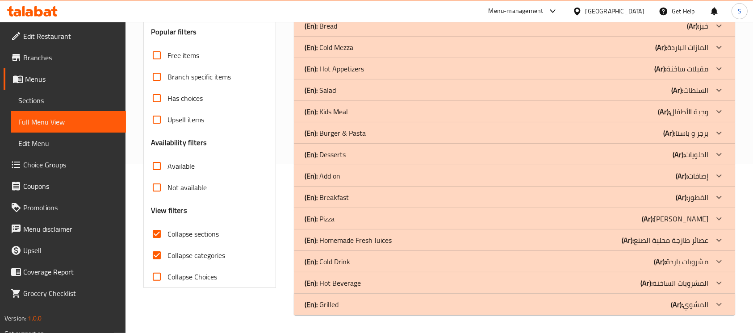
scroll to position [169, 0]
click at [155, 254] on input "Collapse categories" at bounding box center [156, 255] width 21 height 21
checkbox input "false"
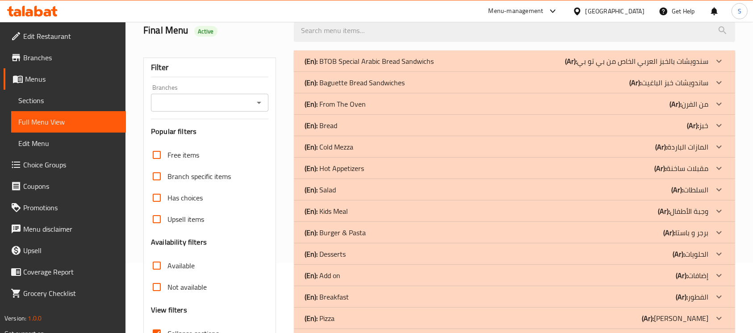
scroll to position [67, 0]
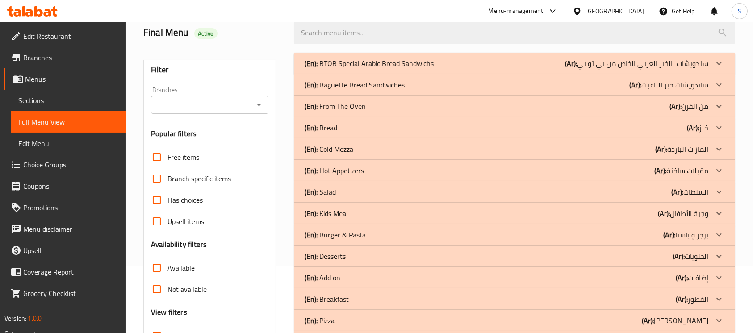
click at [590, 74] on div "(En): From The Oven (Ar): من الفرن" at bounding box center [514, 63] width 441 height 21
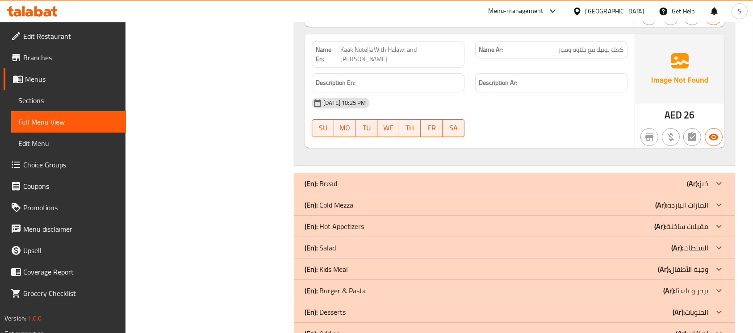
scroll to position [3189, 0]
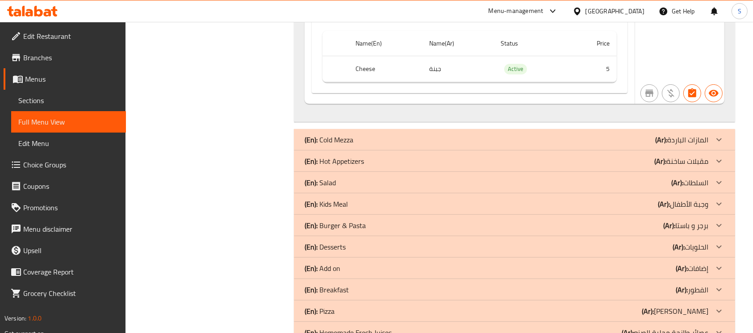
scroll to position [3745, 0]
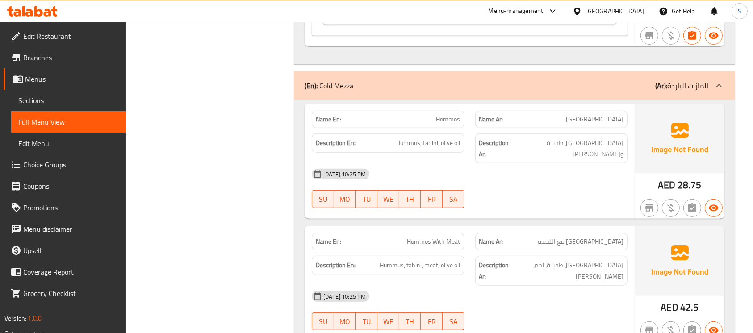
scroll to position [3805, 0]
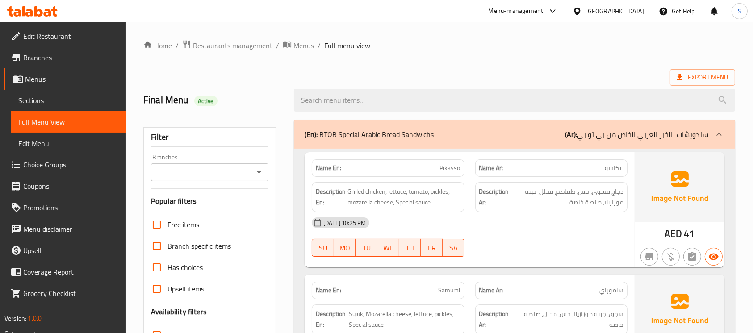
scroll to position [179, 0]
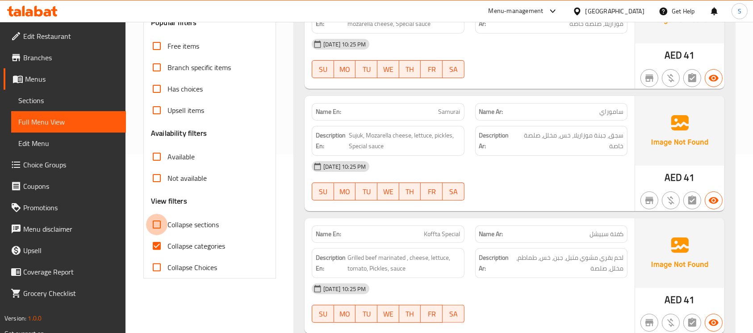
click at [153, 223] on input "Collapse sections" at bounding box center [156, 224] width 21 height 21
checkbox input "true"
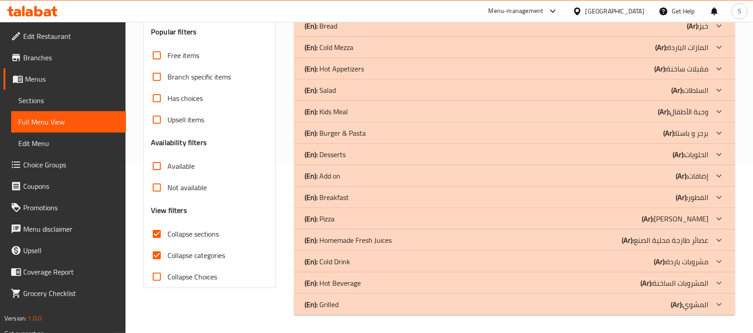
scroll to position [169, 0]
click at [154, 257] on input "Collapse categories" at bounding box center [156, 255] width 21 height 21
checkbox input "false"
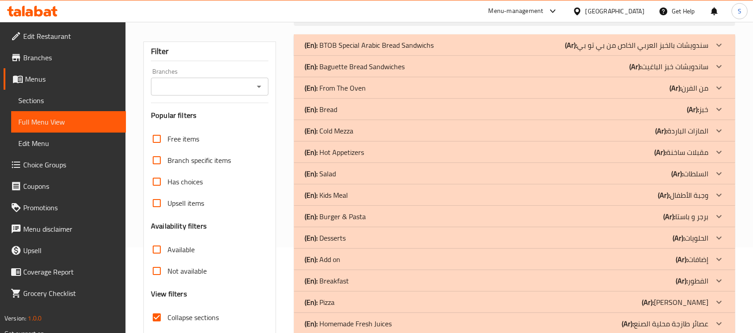
scroll to position [87, 0]
click at [577, 51] on b "(Ar):" at bounding box center [571, 44] width 12 height 13
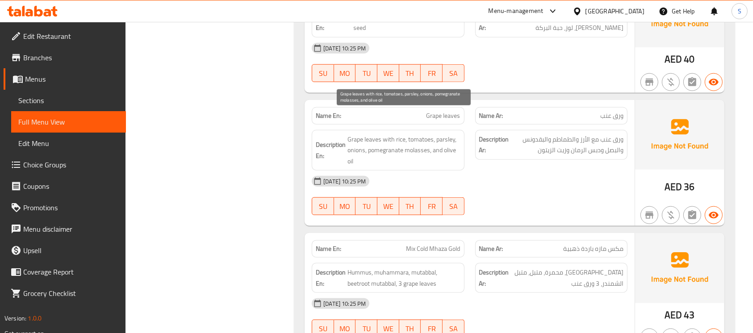
scroll to position [908, 0]
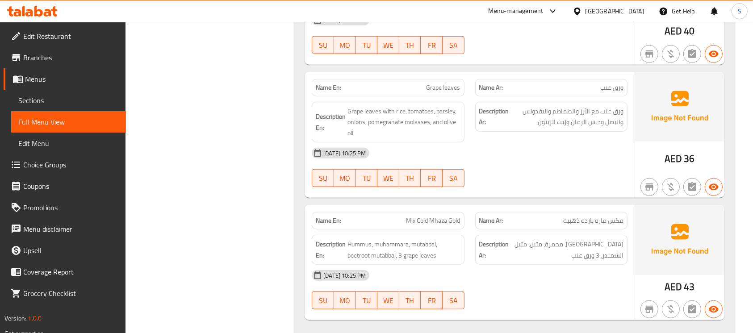
click at [493, 150] on div "19-08-2025 10:25 PM SU MO TU WE TH FR SA" at bounding box center [469, 167] width 326 height 50
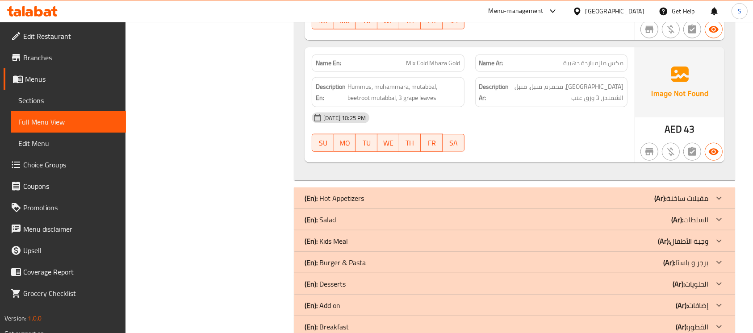
scroll to position [1066, 0]
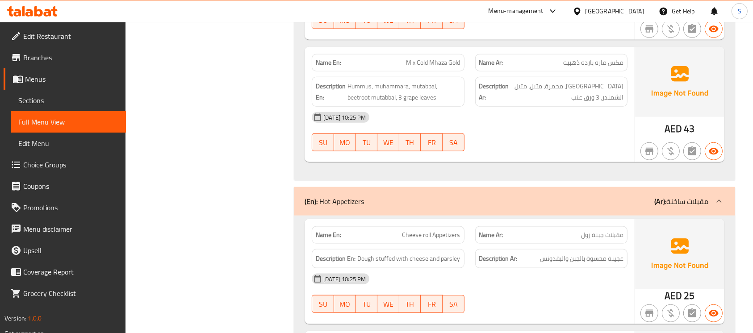
scroll to position [1149, 0]
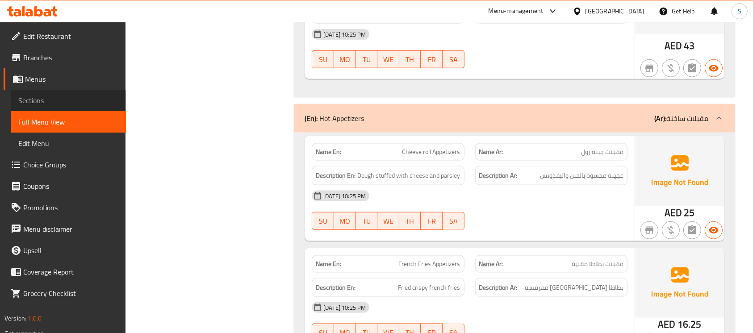
click at [55, 101] on span "Sections" at bounding box center [68, 100] width 100 height 11
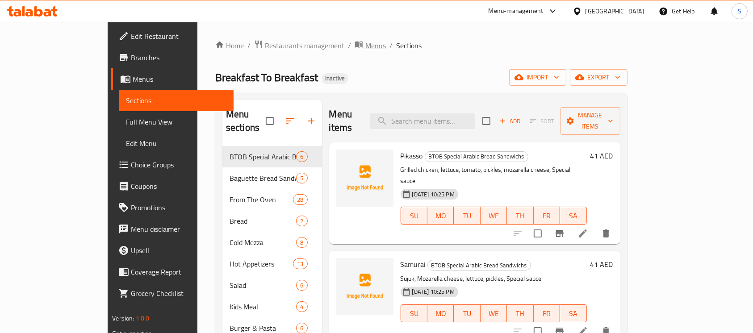
click at [365, 45] on span "Menus" at bounding box center [375, 45] width 21 height 11
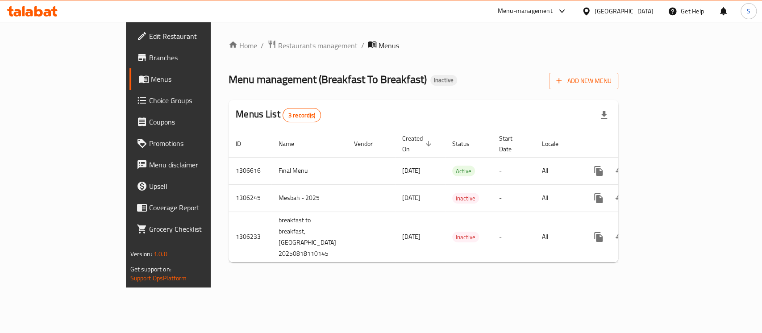
click at [445, 70] on div "Menu management ( Breakfast To Breakfast ) Inactive Add New Menu" at bounding box center [424, 79] width 390 height 20
click at [619, 73] on button "Add New Menu" at bounding box center [583, 81] width 69 height 17
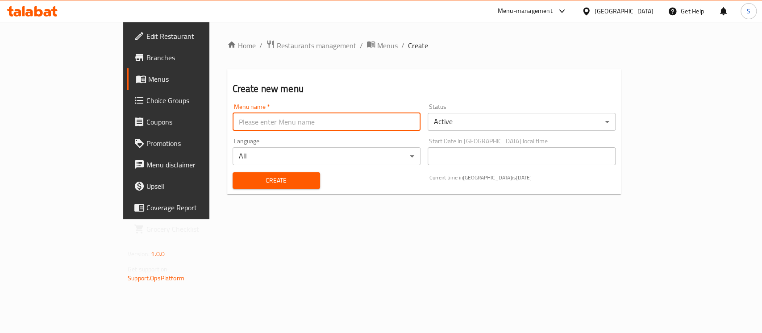
click at [298, 121] on input "text" at bounding box center [327, 122] width 188 height 18
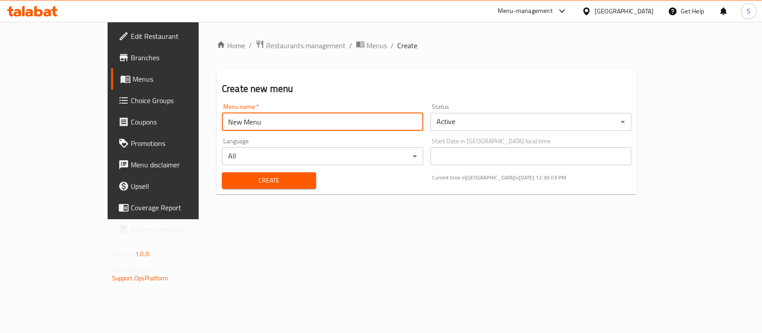
click at [222, 172] on button "Create" at bounding box center [269, 180] width 94 height 17
type input "New ]Menu"
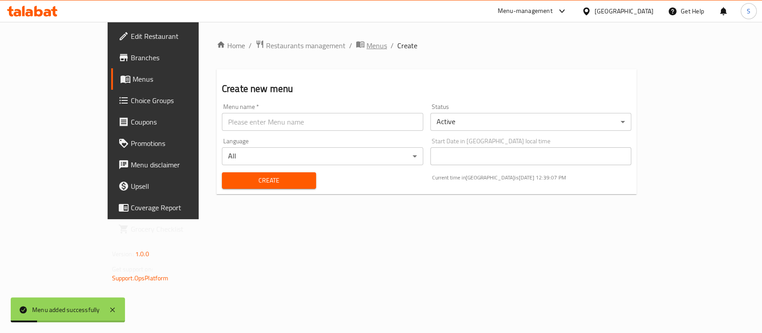
click at [356, 50] on span "breadcrumb" at bounding box center [361, 46] width 11 height 12
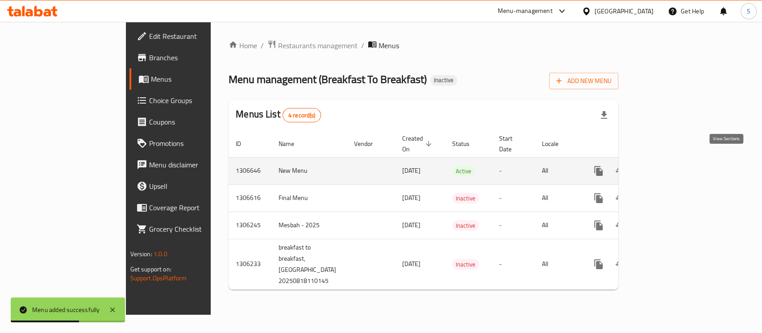
click at [669, 166] on icon "enhanced table" at bounding box center [663, 171] width 11 height 11
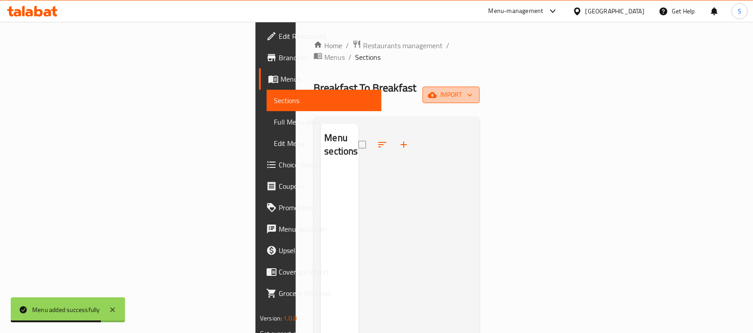
click at [473, 89] on span "import" at bounding box center [451, 94] width 43 height 11
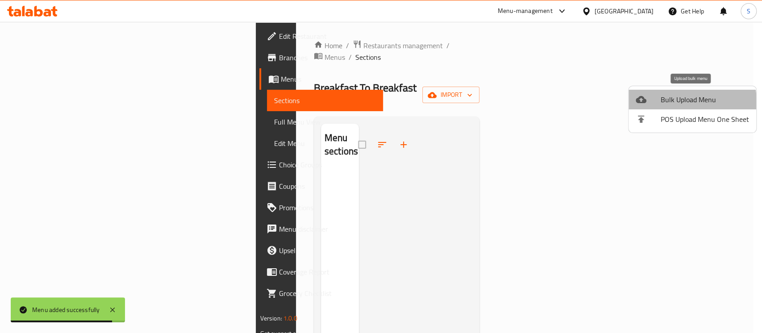
click at [676, 103] on span "Bulk Upload Menu" at bounding box center [705, 99] width 88 height 11
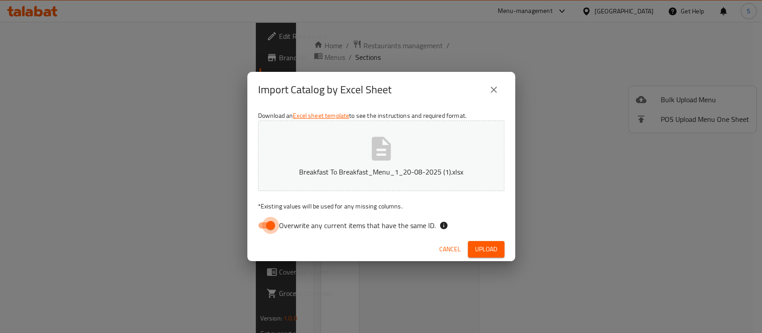
click at [269, 231] on input "Overwrite any current items that have the same ID." at bounding box center [270, 225] width 51 height 17
checkbox input "false"
click at [483, 245] on span "Upload" at bounding box center [486, 249] width 22 height 11
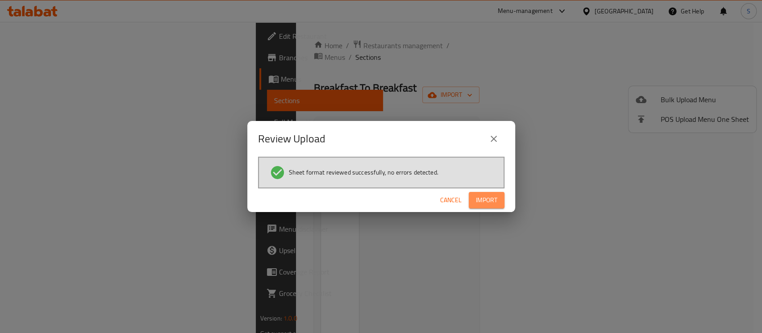
click at [493, 199] on span "Import" at bounding box center [486, 200] width 21 height 11
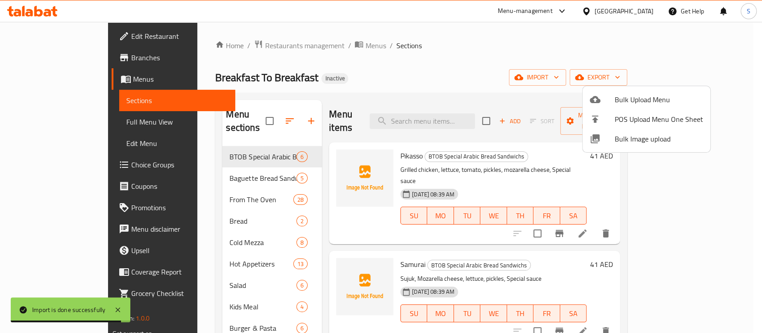
click at [461, 79] on div at bounding box center [381, 166] width 762 height 333
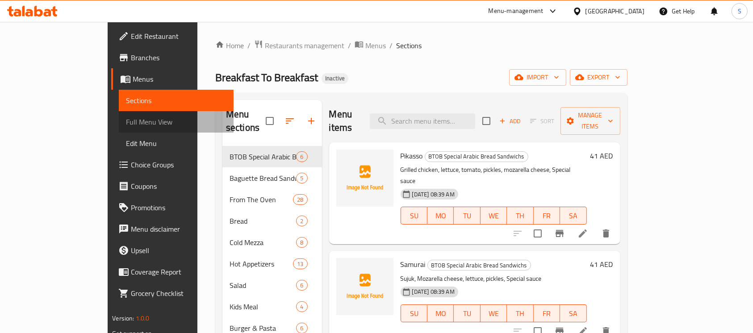
click at [126, 123] on span "Full Menu View" at bounding box center [176, 122] width 100 height 11
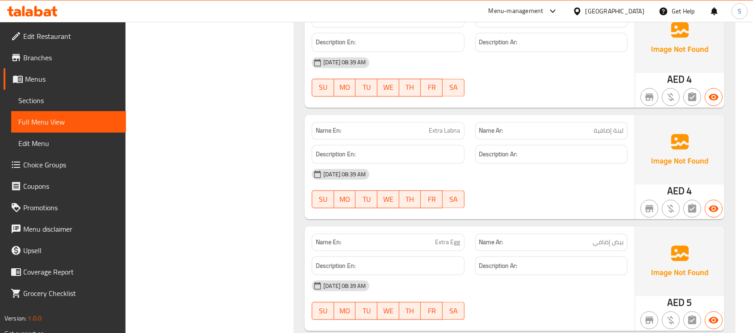
scroll to position [12132, 0]
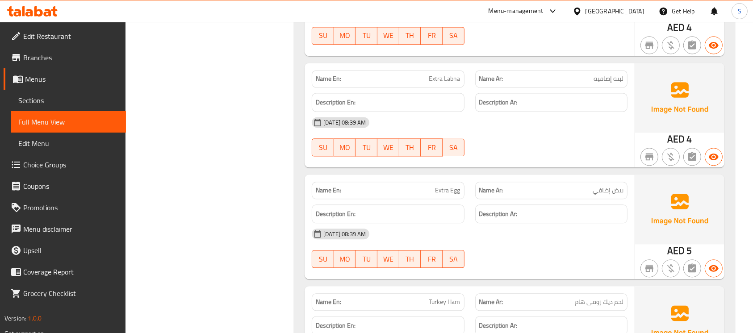
copy span "Turkey Ham"
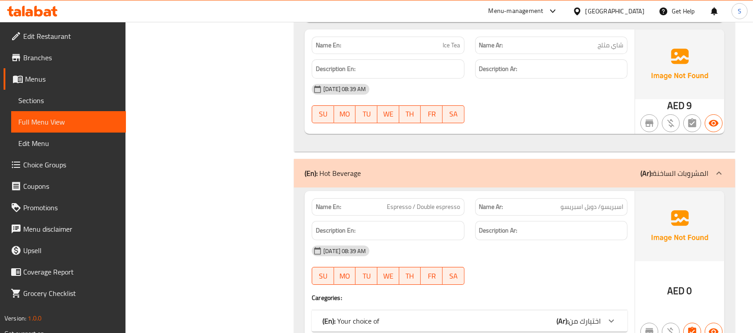
scroll to position [16748, 0]
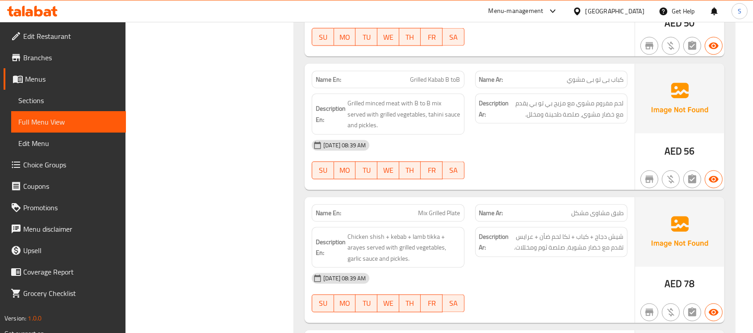
scroll to position [18358, 0]
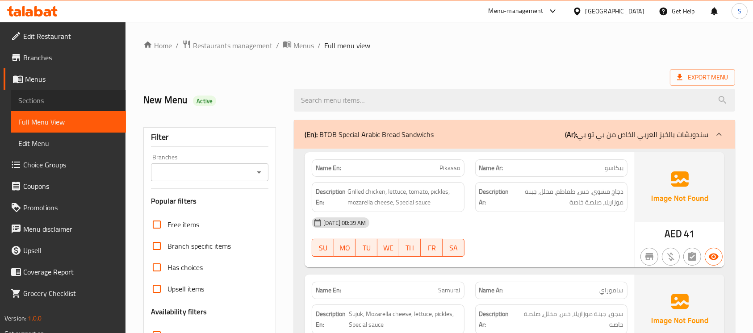
click at [37, 98] on span "Sections" at bounding box center [68, 100] width 100 height 11
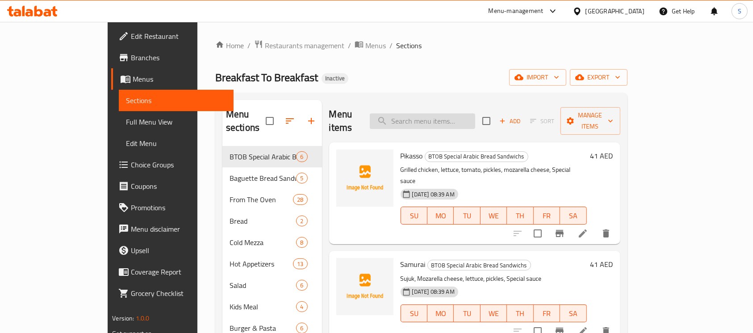
click at [454, 115] on input "search" at bounding box center [422, 121] width 105 height 16
paste input "Turkey Ham"
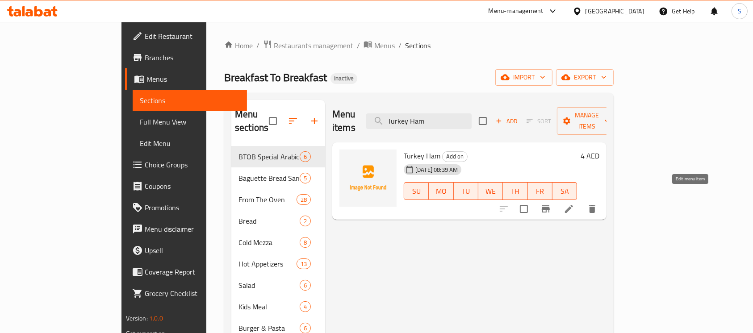
type input "Turkey Ham"
click at [574, 204] on icon at bounding box center [569, 209] width 11 height 11
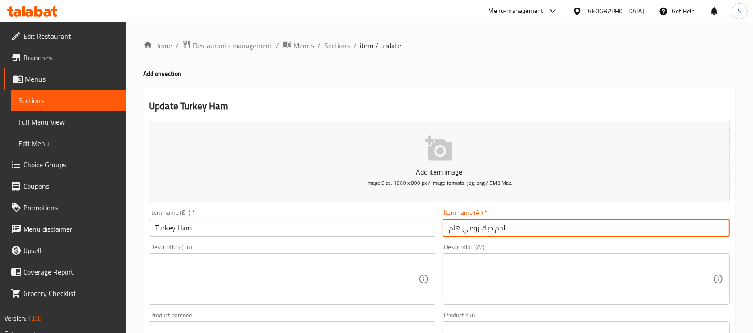
click at [543, 227] on input "لحم ديك رومي هام" at bounding box center [586, 228] width 287 height 18
type input "لحم ديك رومي مقدد"
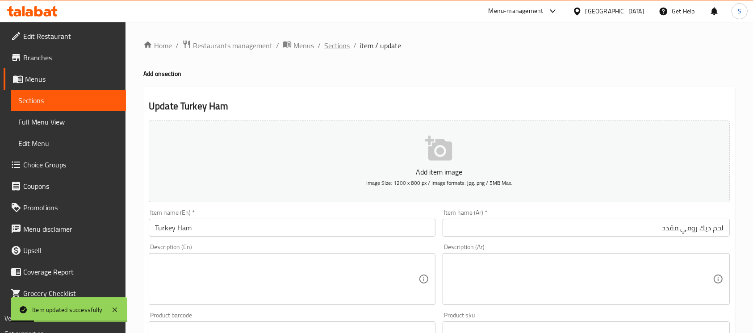
click at [335, 46] on span "Sections" at bounding box center [336, 45] width 25 height 11
